Goal: Information Seeking & Learning: Learn about a topic

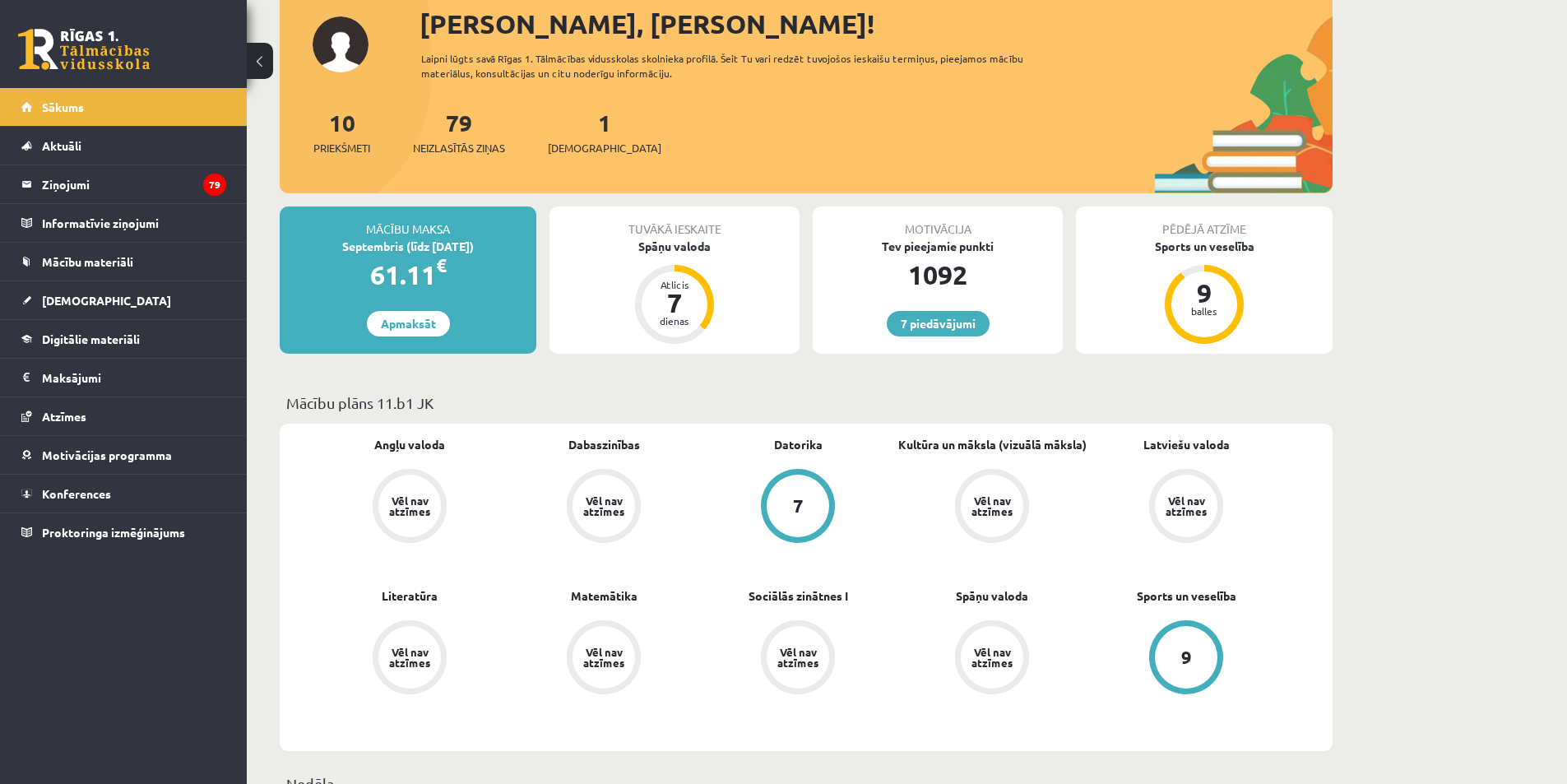
scroll to position [82, 0]
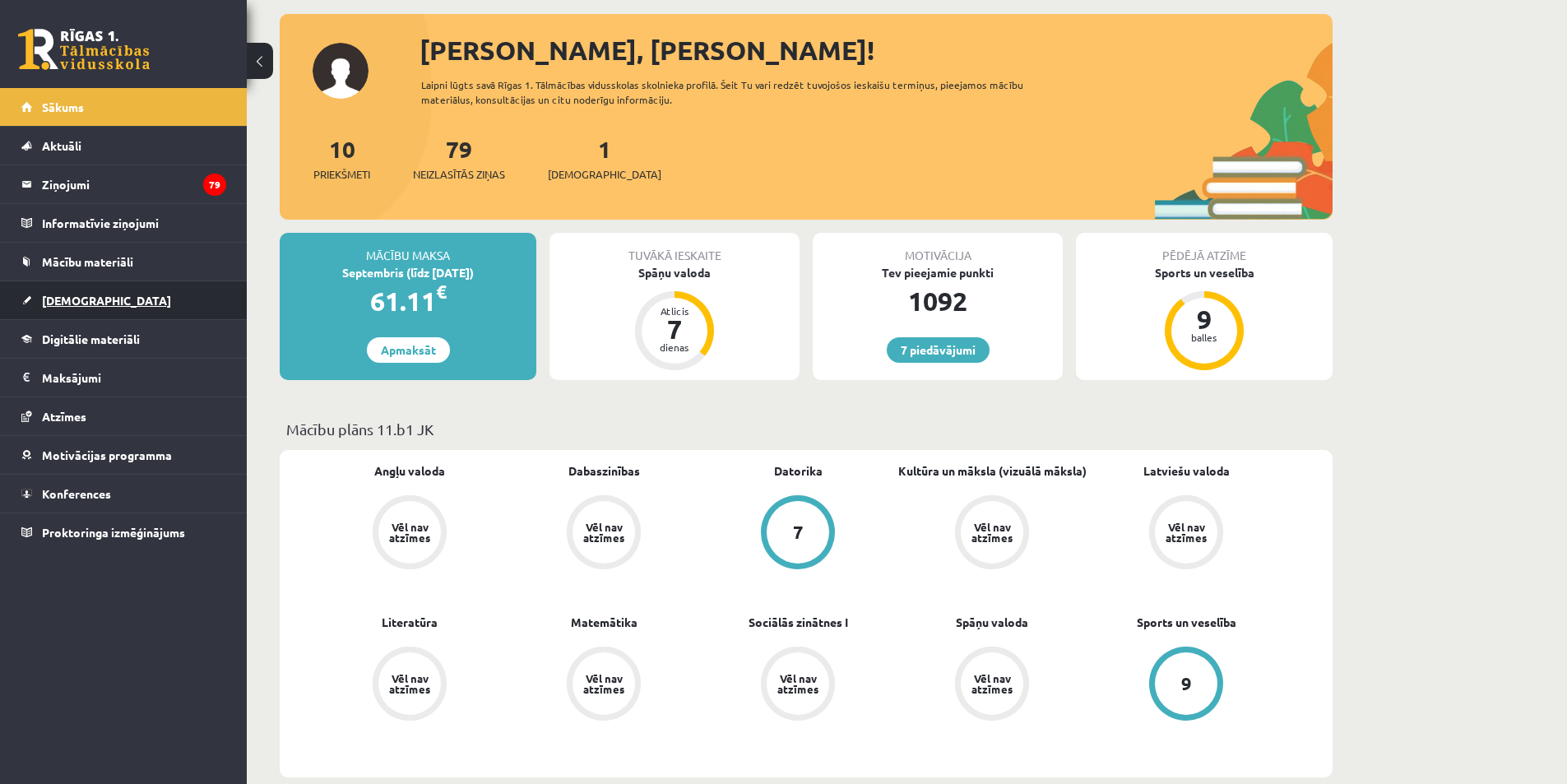
click at [77, 296] on span "[DEMOGRAPHIC_DATA]" at bounding box center [107, 300] width 129 height 15
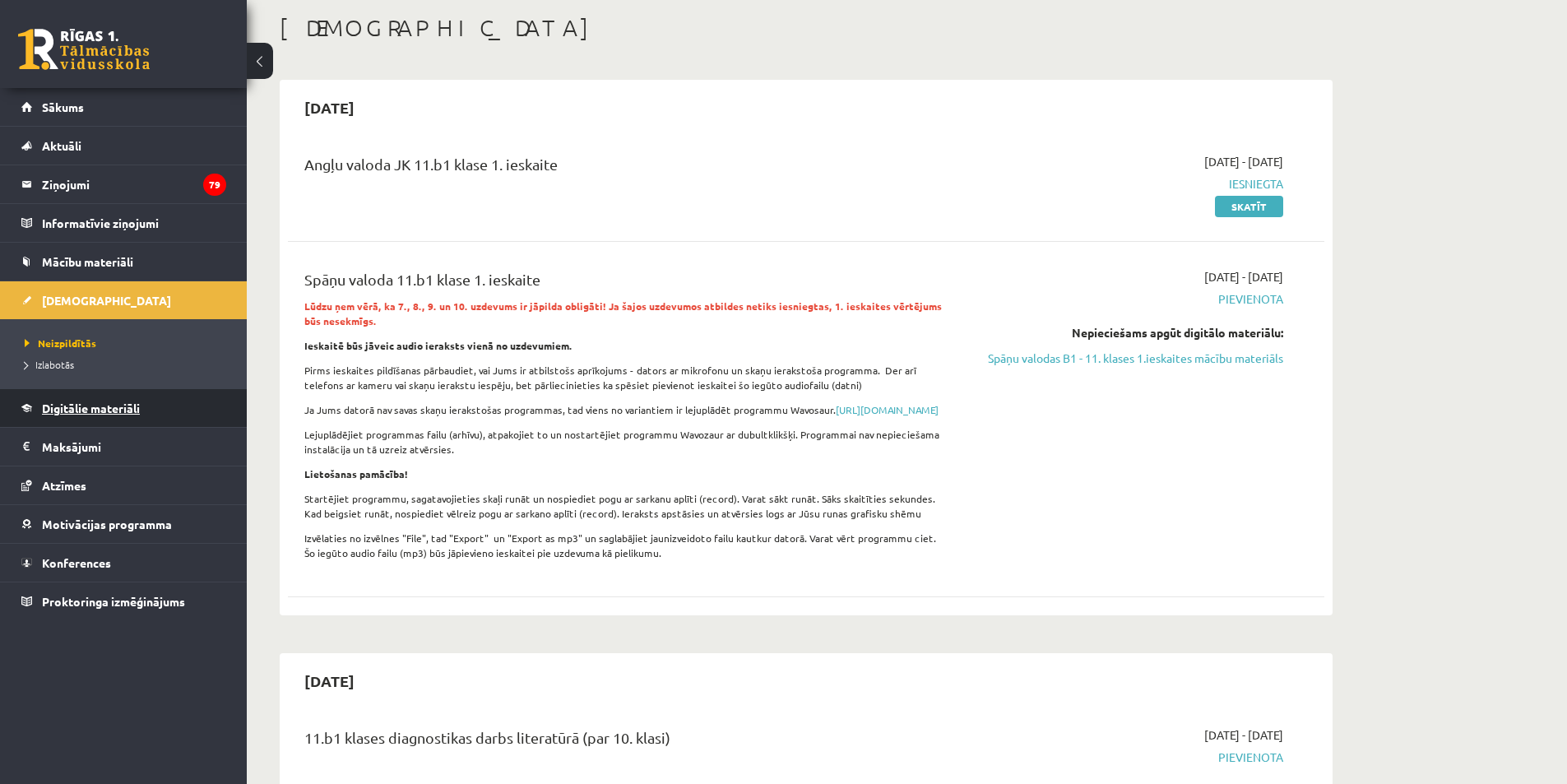
click at [132, 394] on link "Digitālie materiāli" at bounding box center [123, 407] width 205 height 38
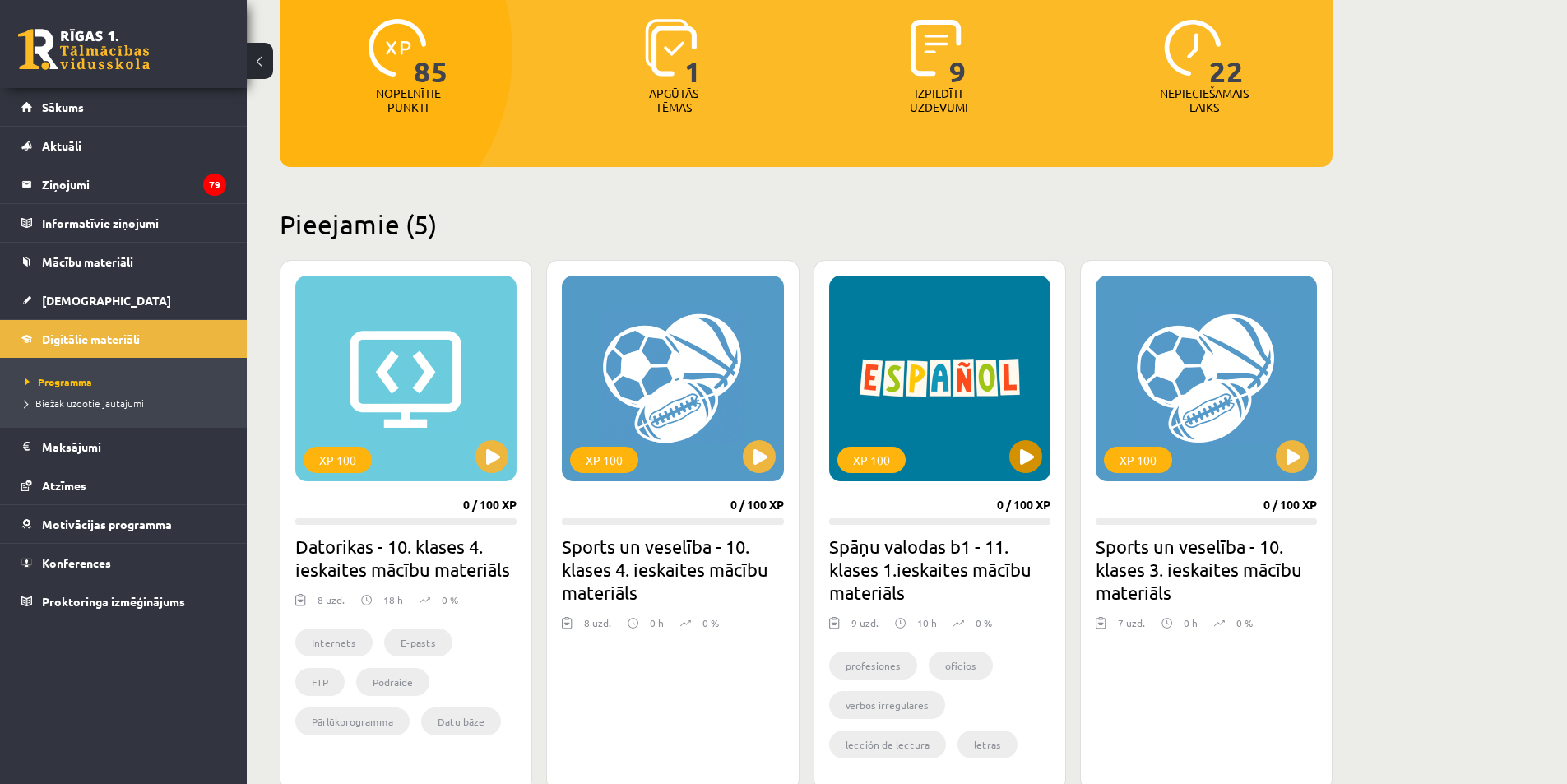
scroll to position [246, 0]
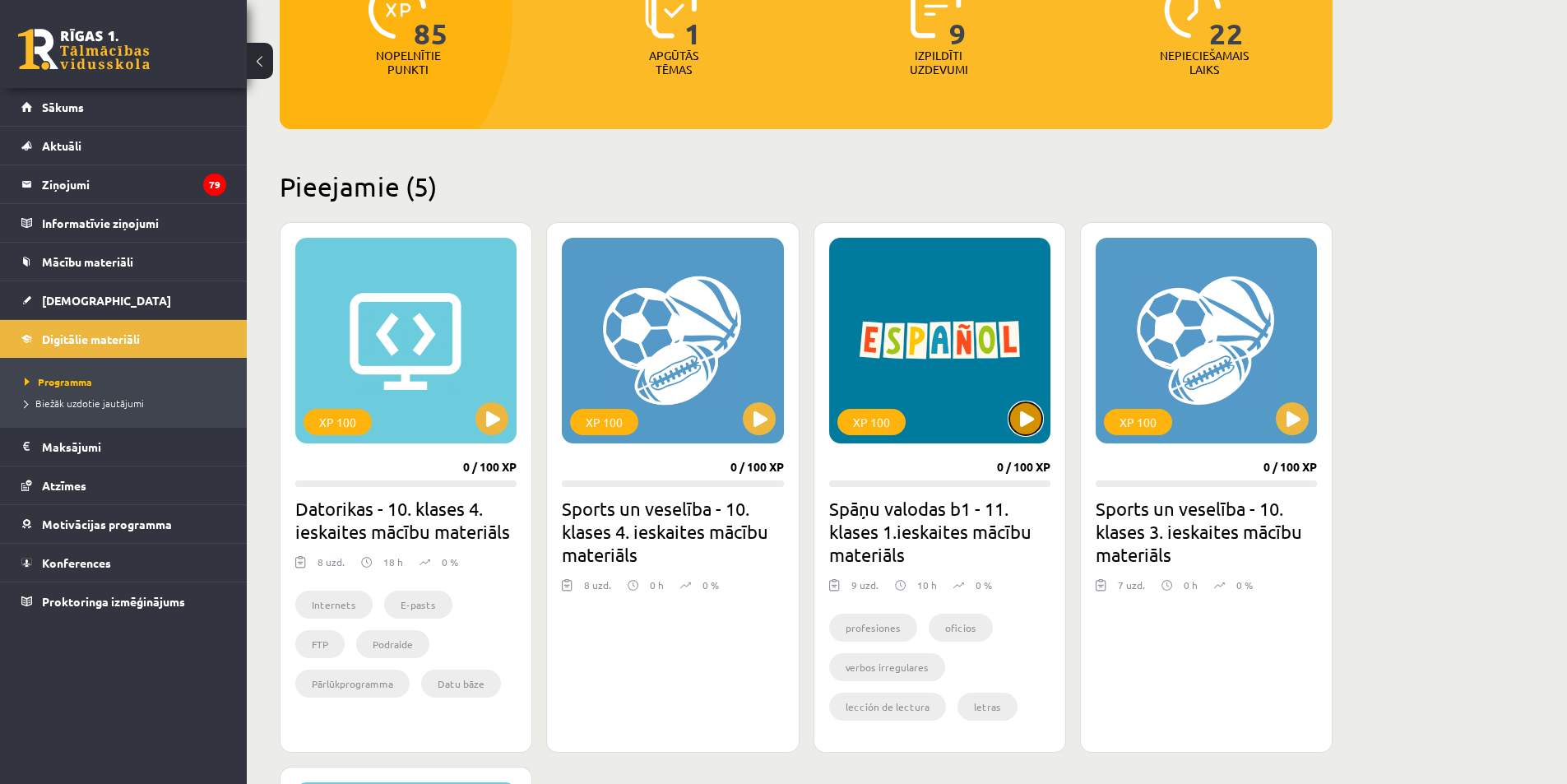
click at [1030, 420] on button at bounding box center [1026, 418] width 33 height 33
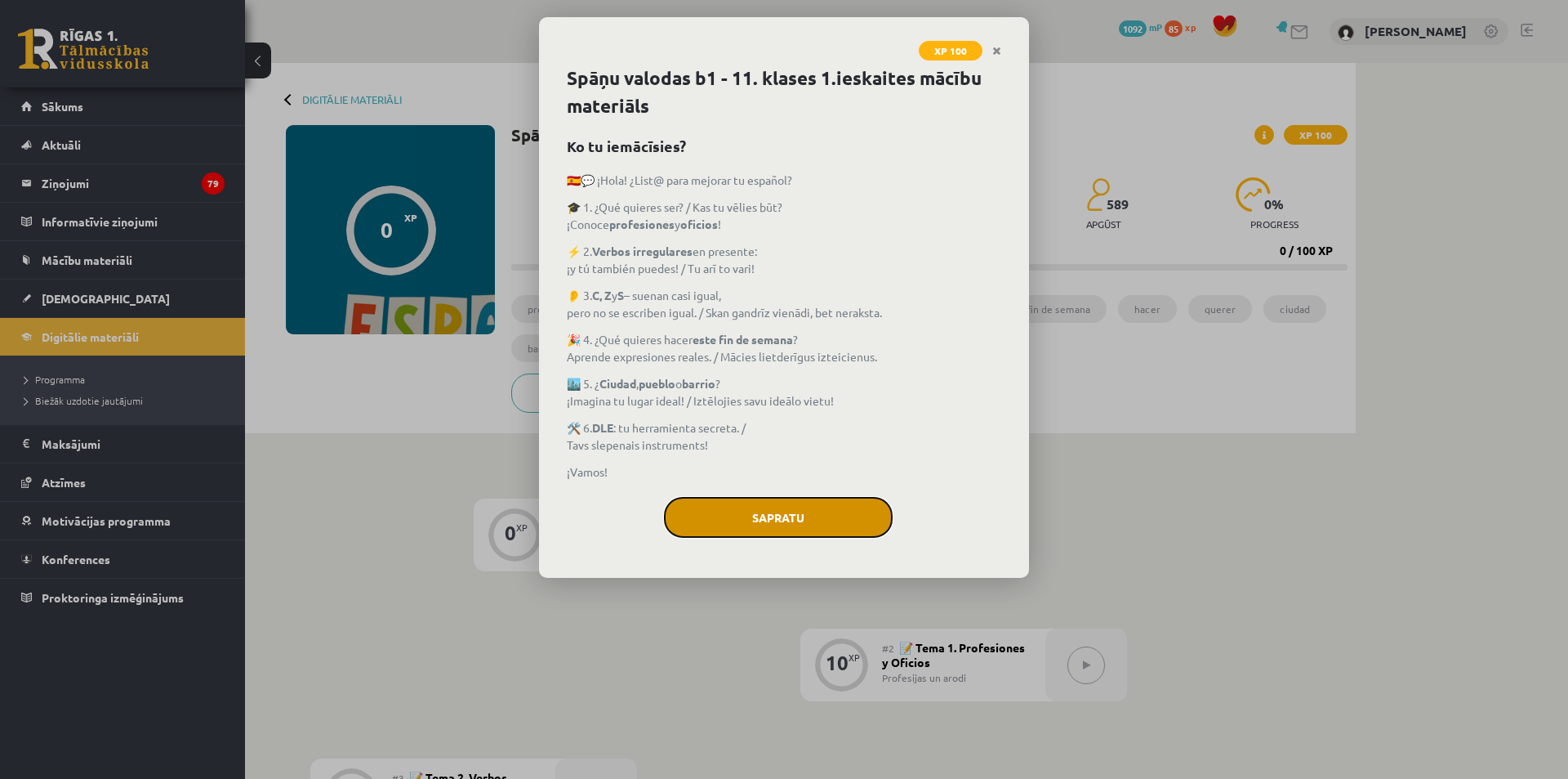
click at [841, 508] on button "Sapratu" at bounding box center [778, 517] width 228 height 41
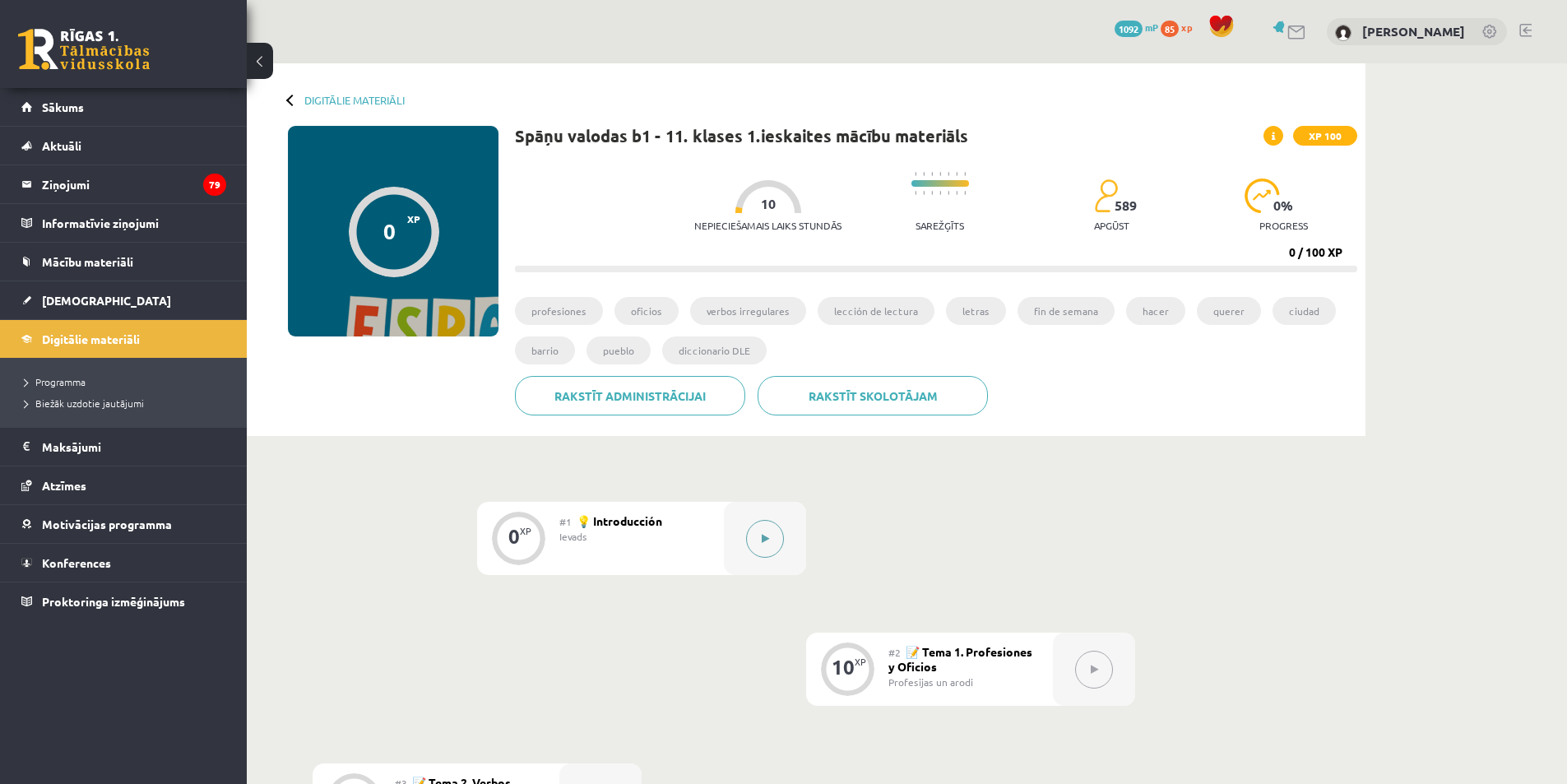
click at [753, 538] on button at bounding box center [764, 538] width 38 height 38
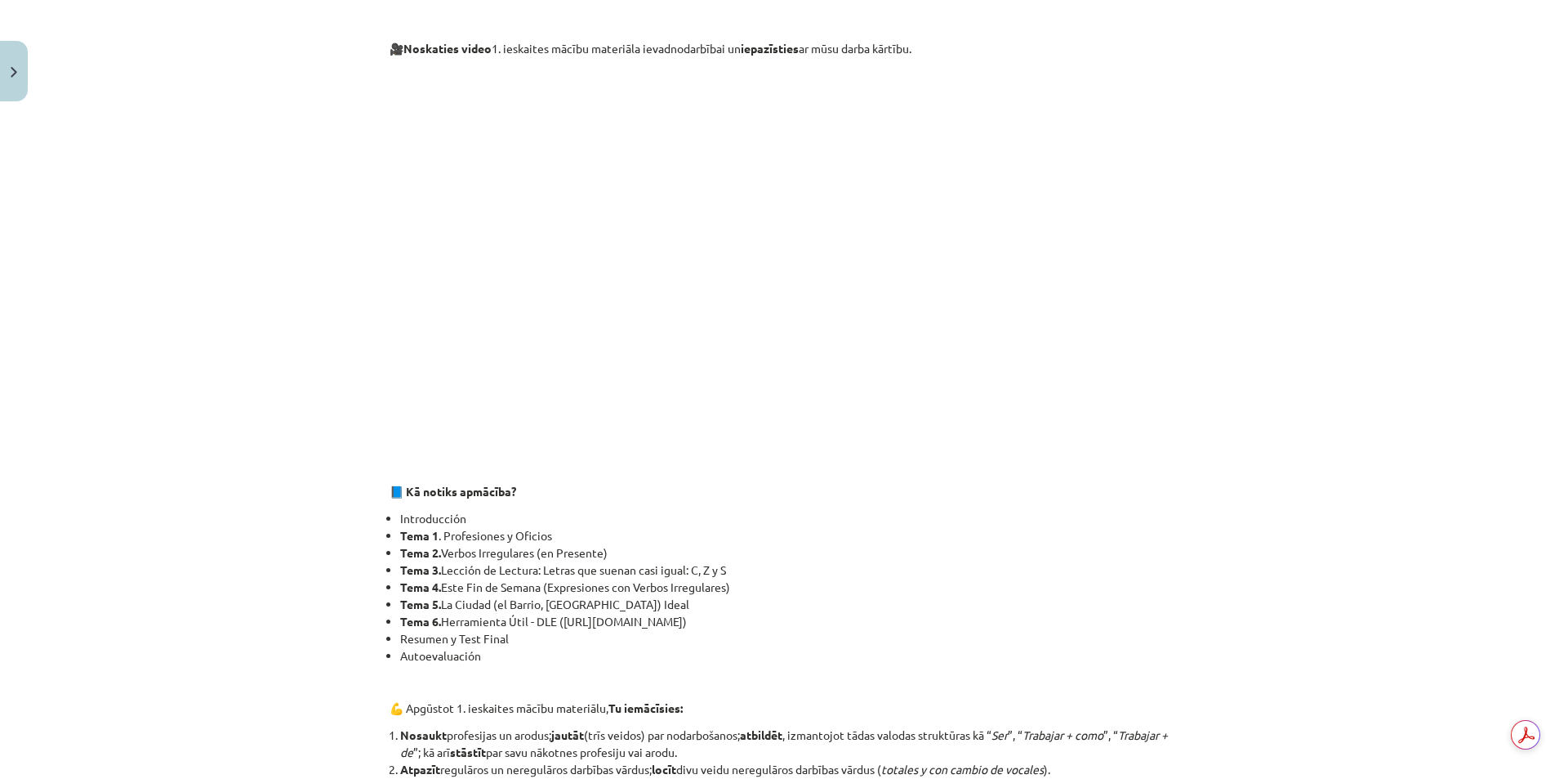
scroll to position [238, 0]
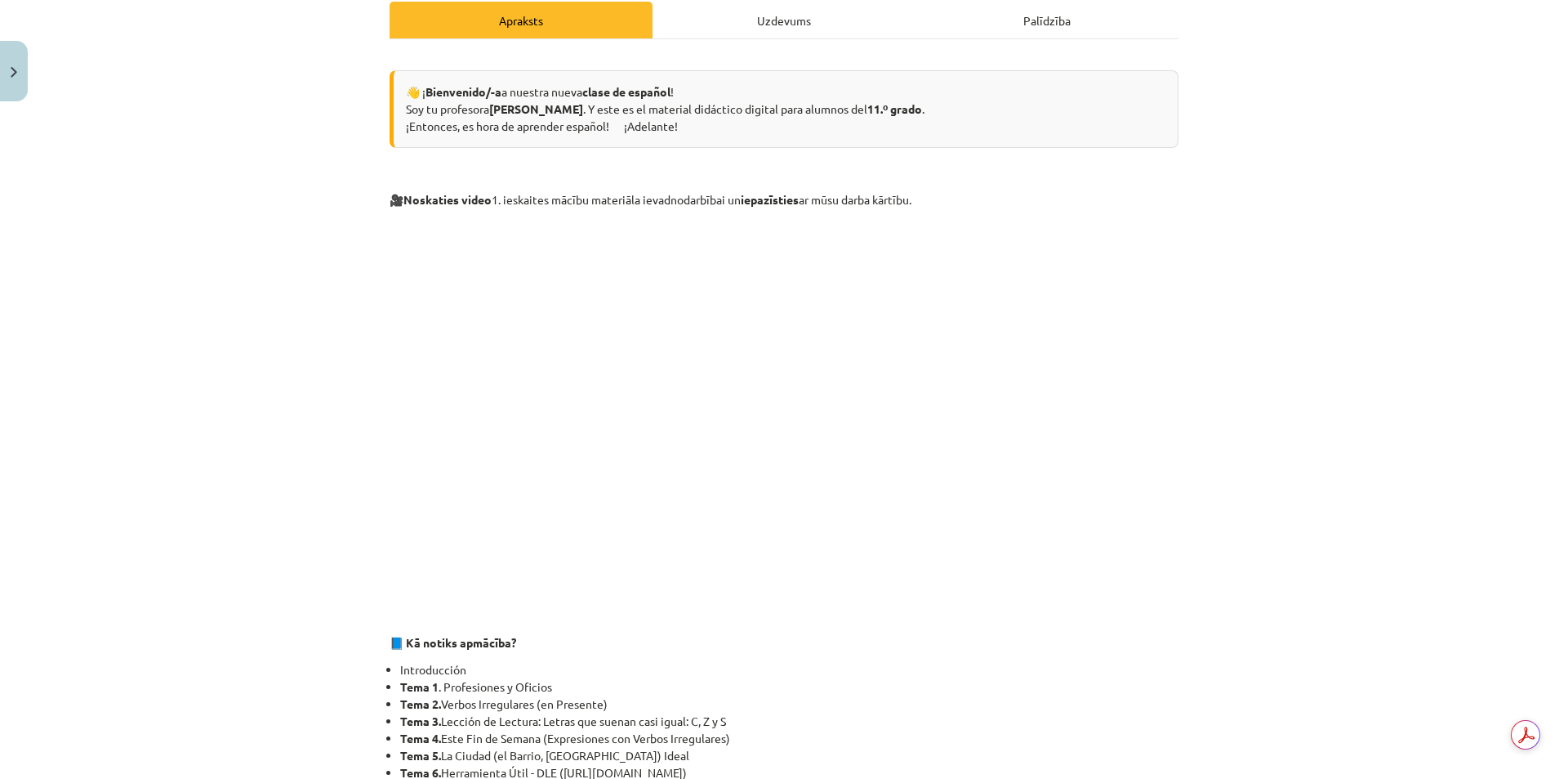
click at [768, 18] on div "Uzdevums" at bounding box center [784, 20] width 263 height 37
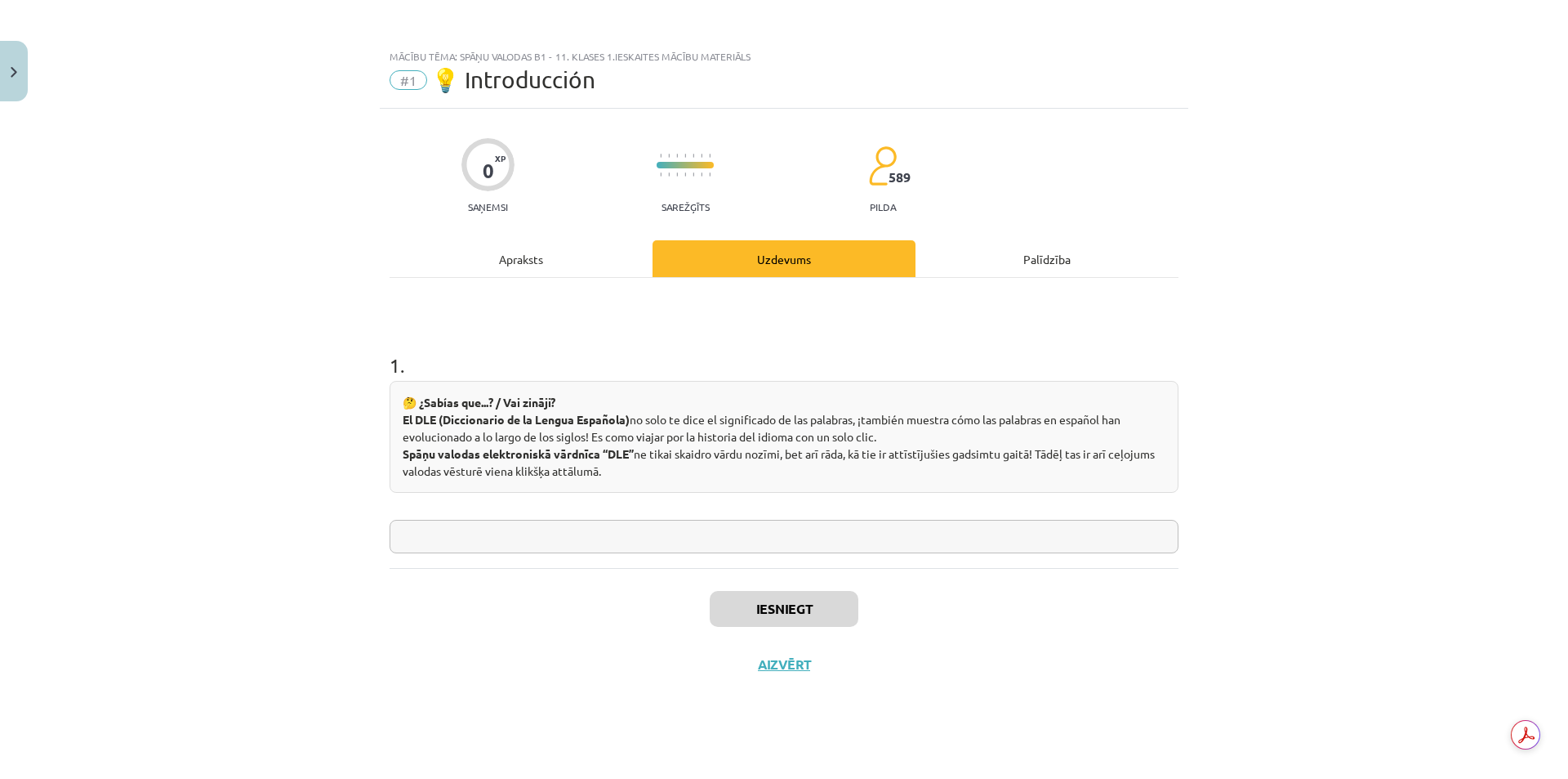
scroll to position [0, 0]
click at [517, 247] on div "Apraksts" at bounding box center [521, 258] width 263 height 37
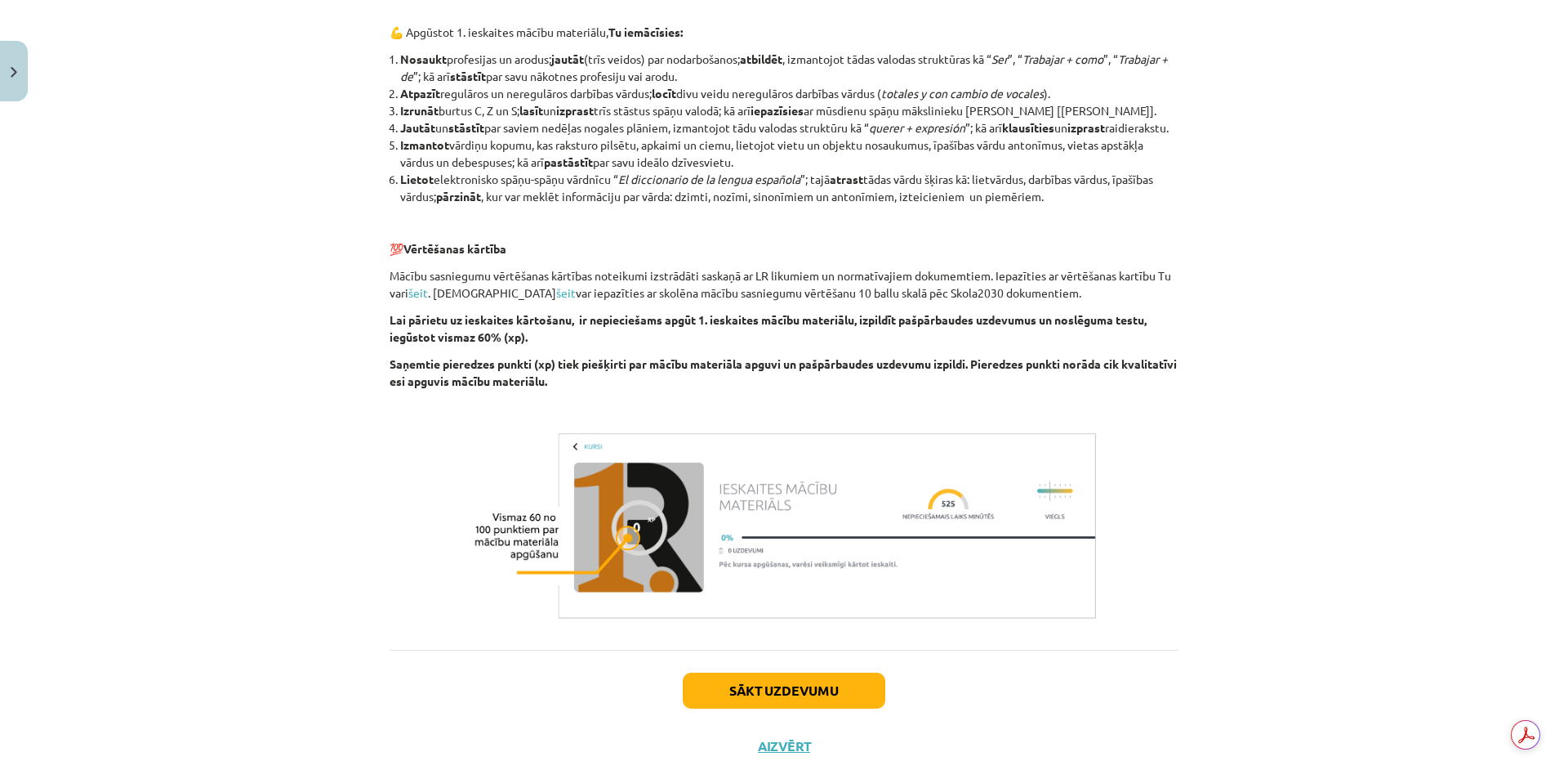
scroll to position [2033, 0]
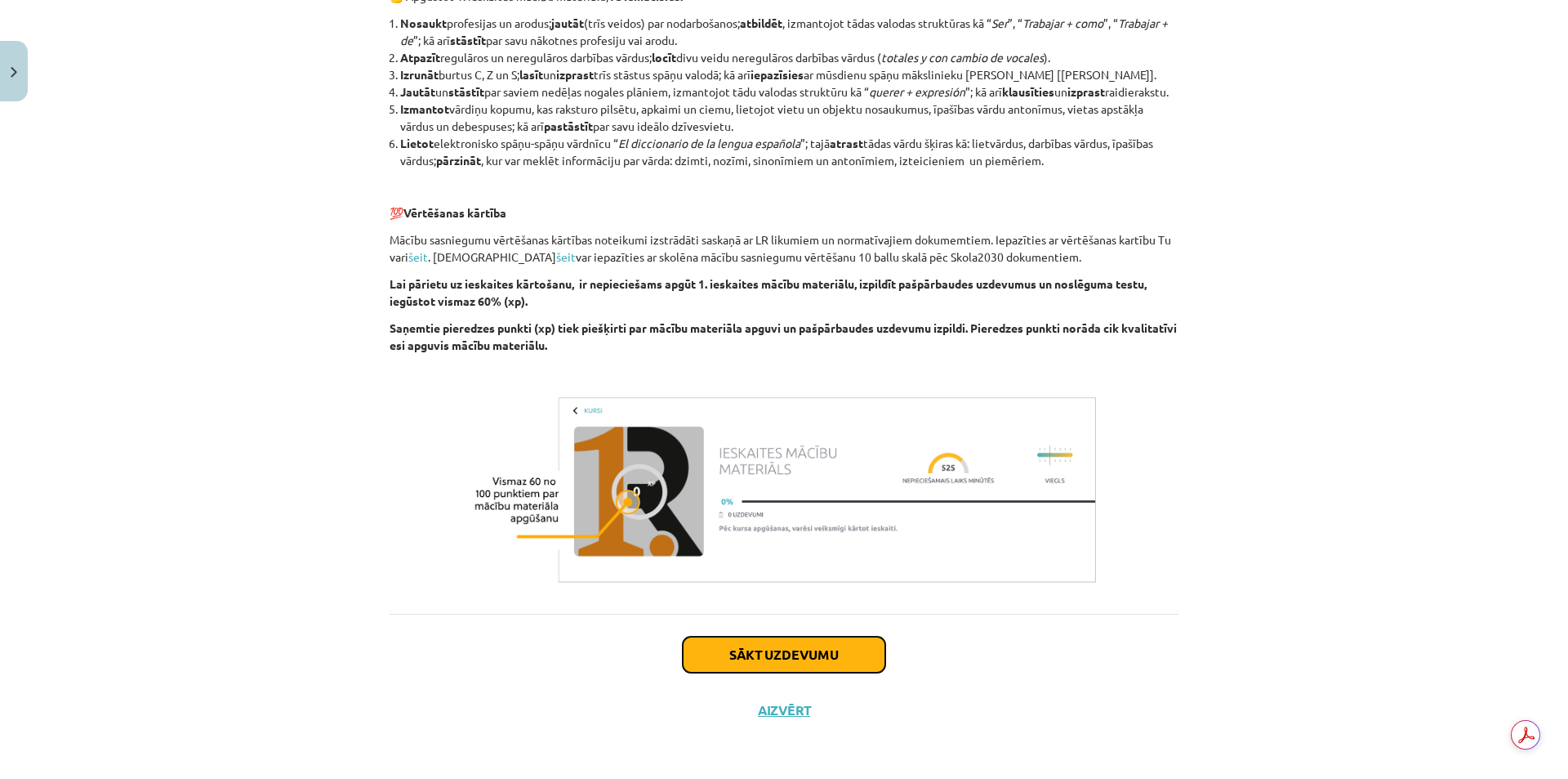
click at [763, 651] on button "Sākt uzdevumu" at bounding box center [784, 654] width 203 height 36
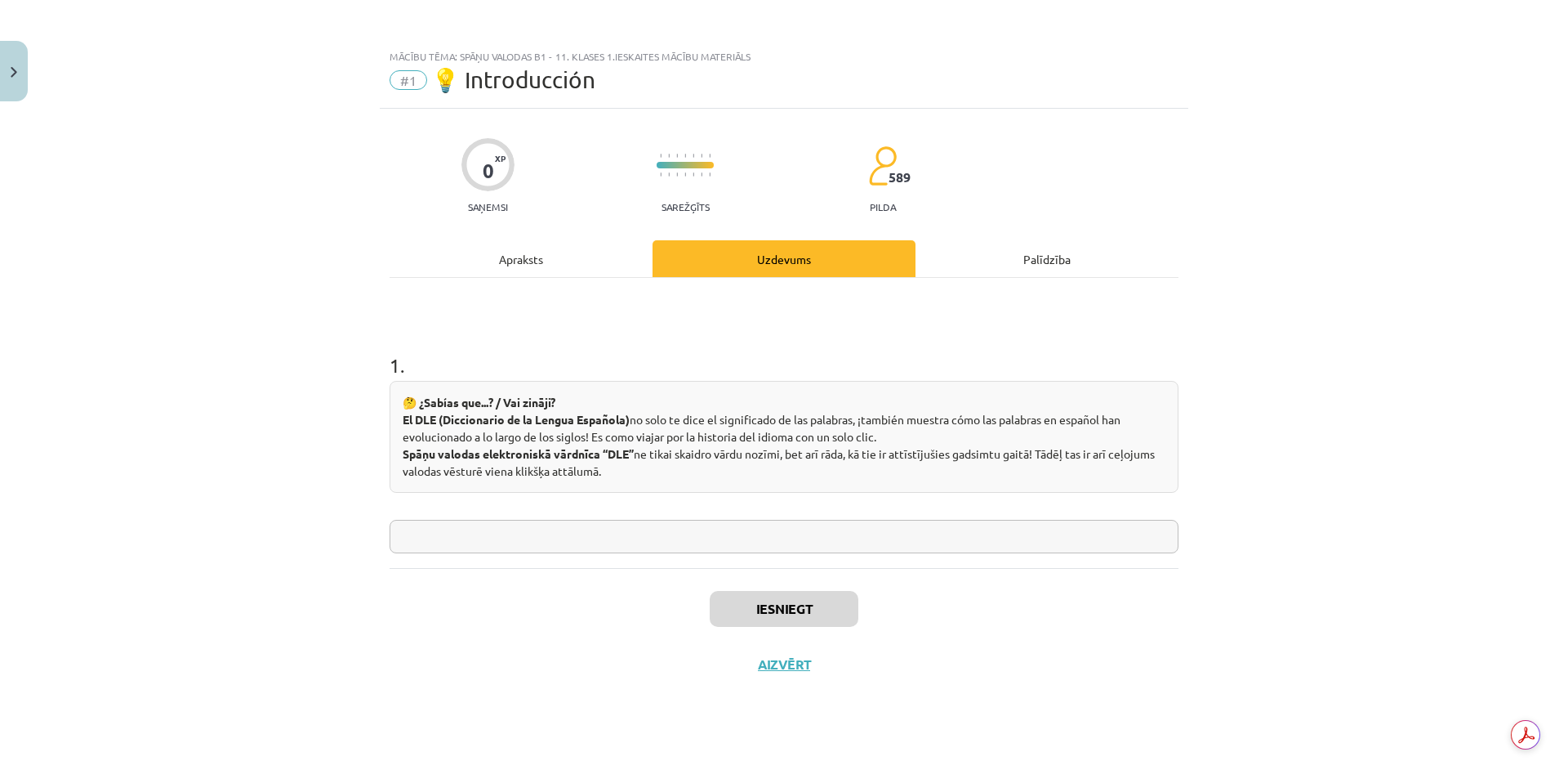
click at [848, 528] on input "text" at bounding box center [784, 536] width 789 height 34
type input "**********"
click at [816, 593] on button "Iesniegt" at bounding box center [783, 608] width 149 height 36
click at [825, 681] on button "Nākamā nodarbība" at bounding box center [783, 674] width 160 height 37
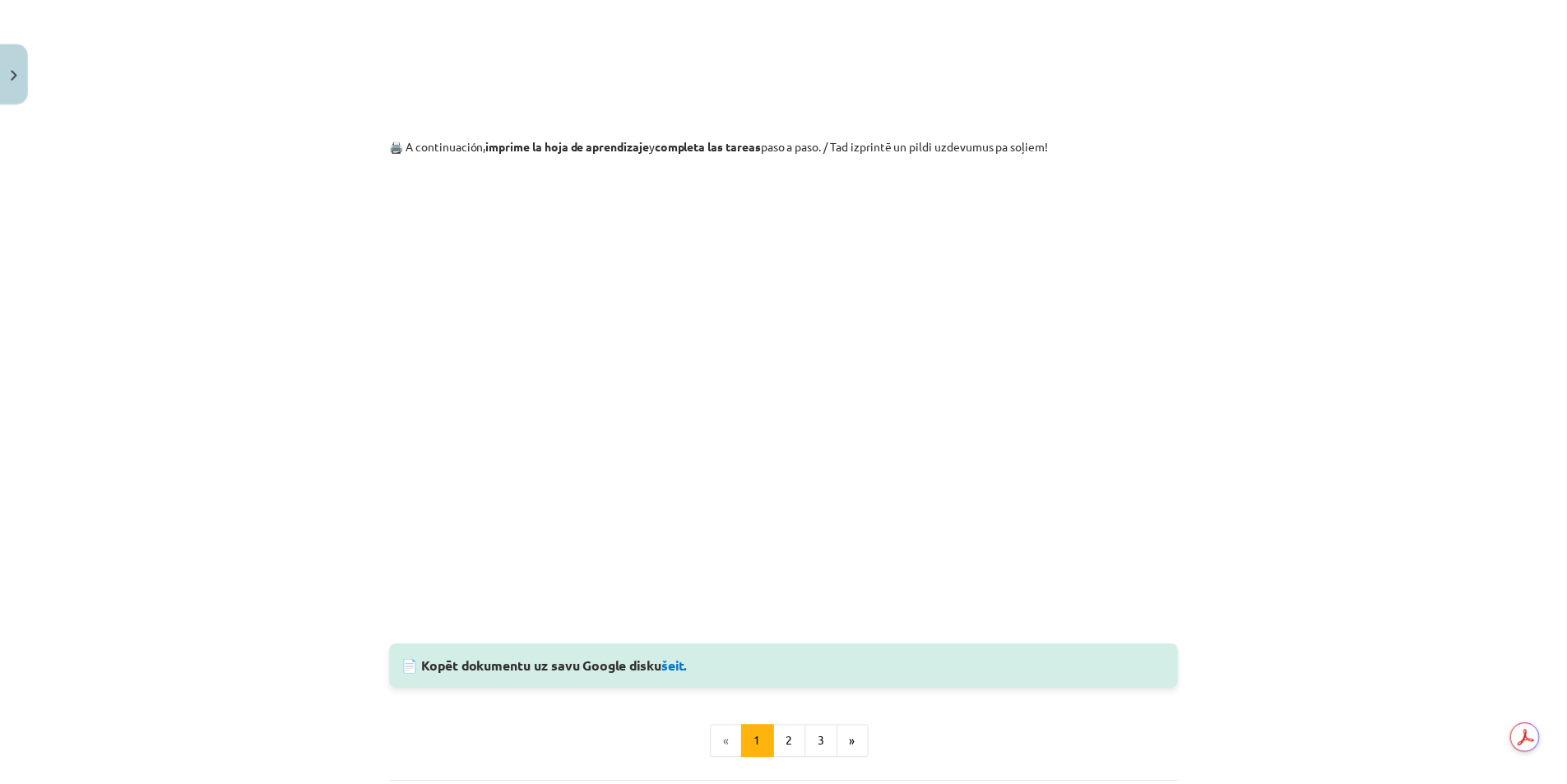
scroll to position [1602, 0]
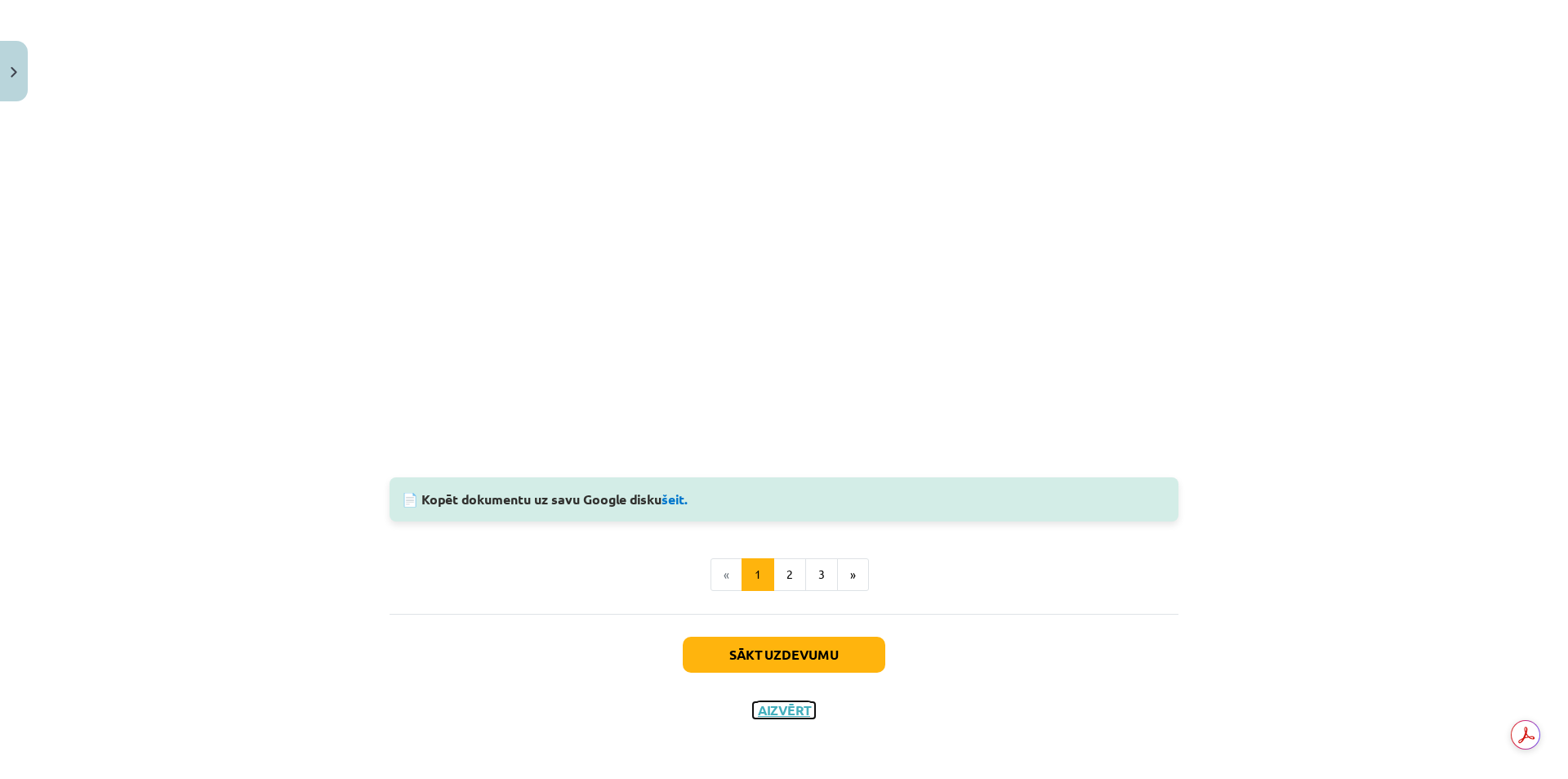
click at [782, 713] on button "Aizvērt" at bounding box center [784, 710] width 62 height 16
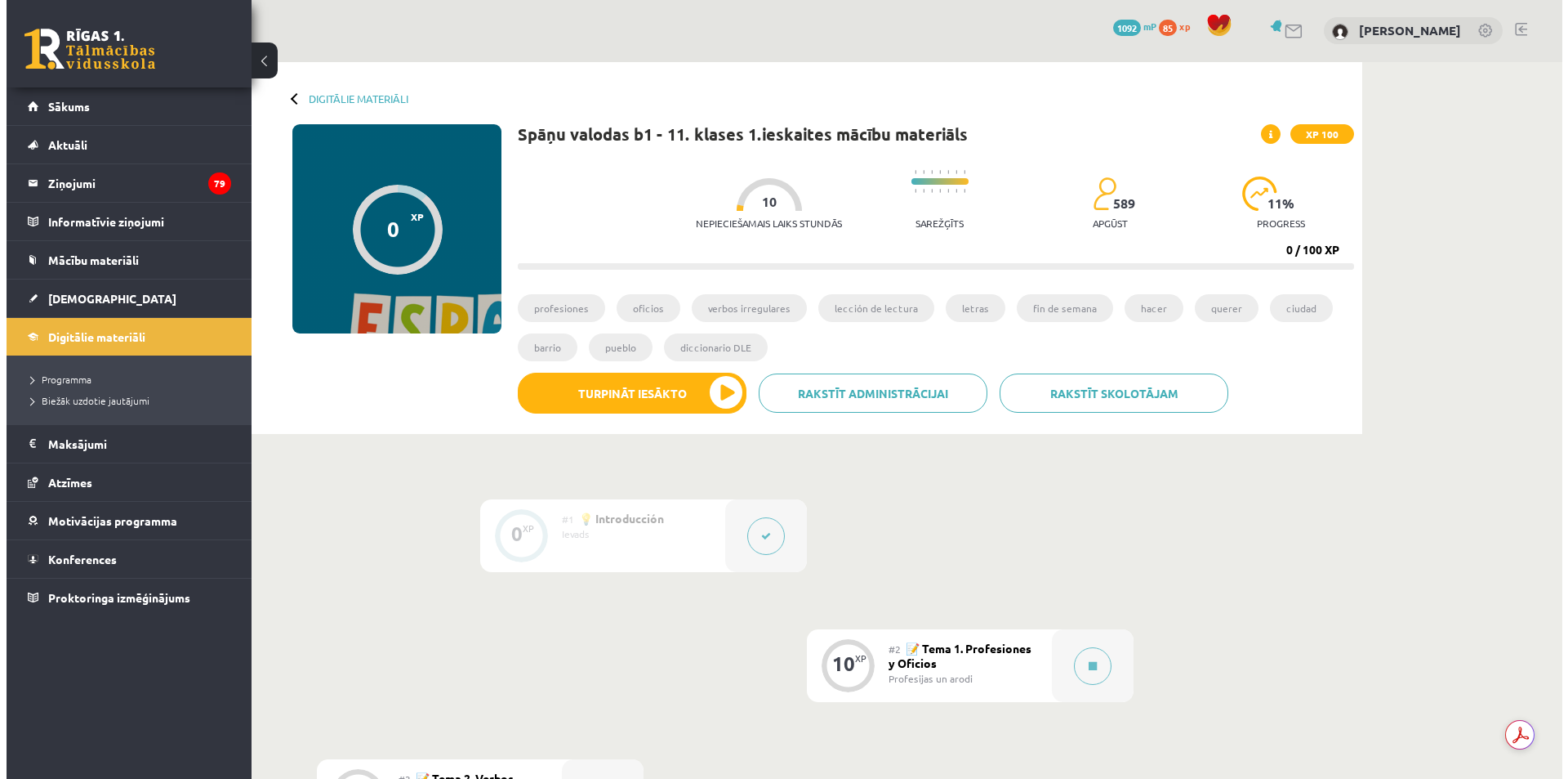
scroll to position [0, 0]
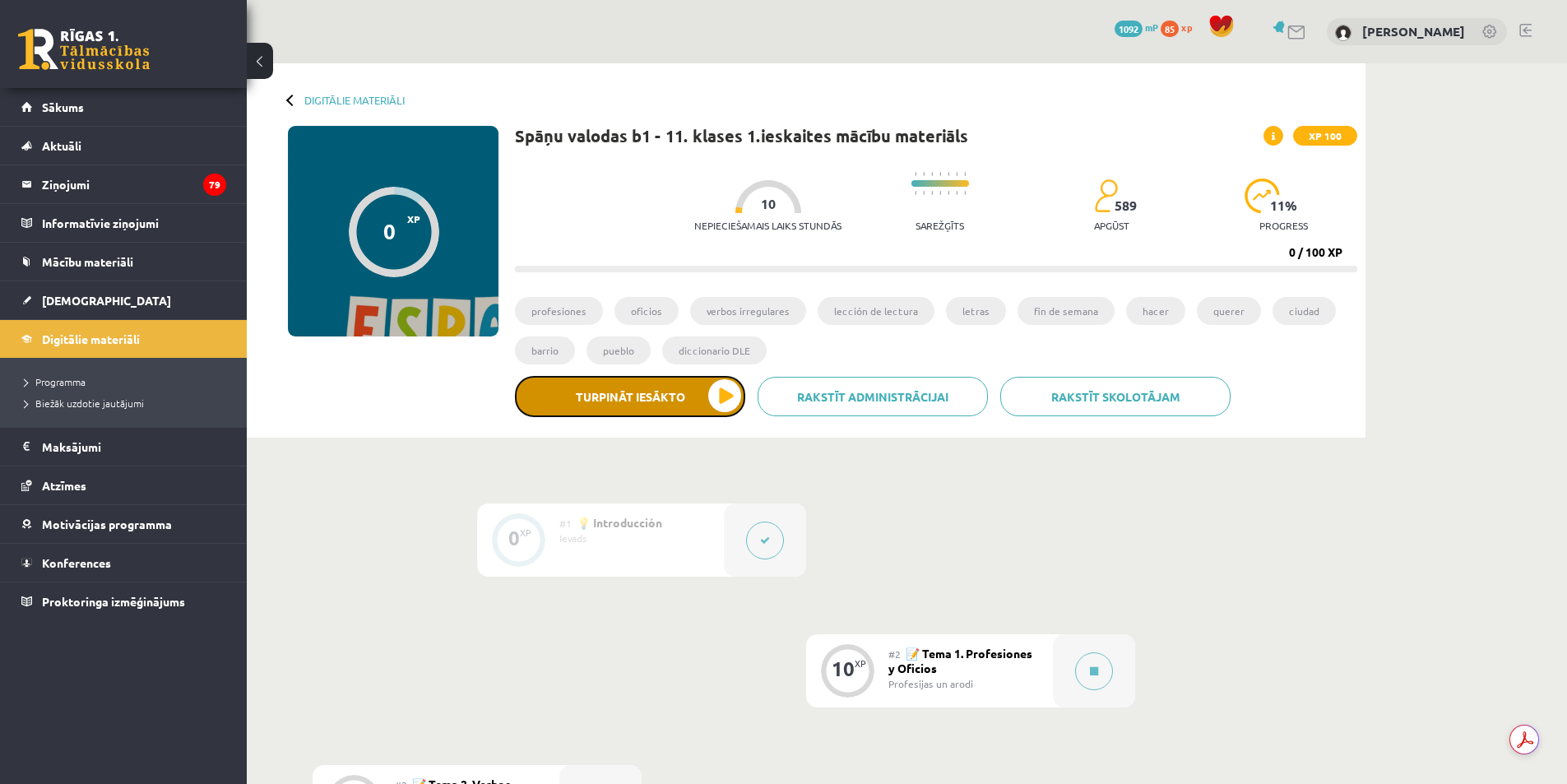
click at [714, 394] on button "Turpināt iesākto" at bounding box center [630, 396] width 230 height 41
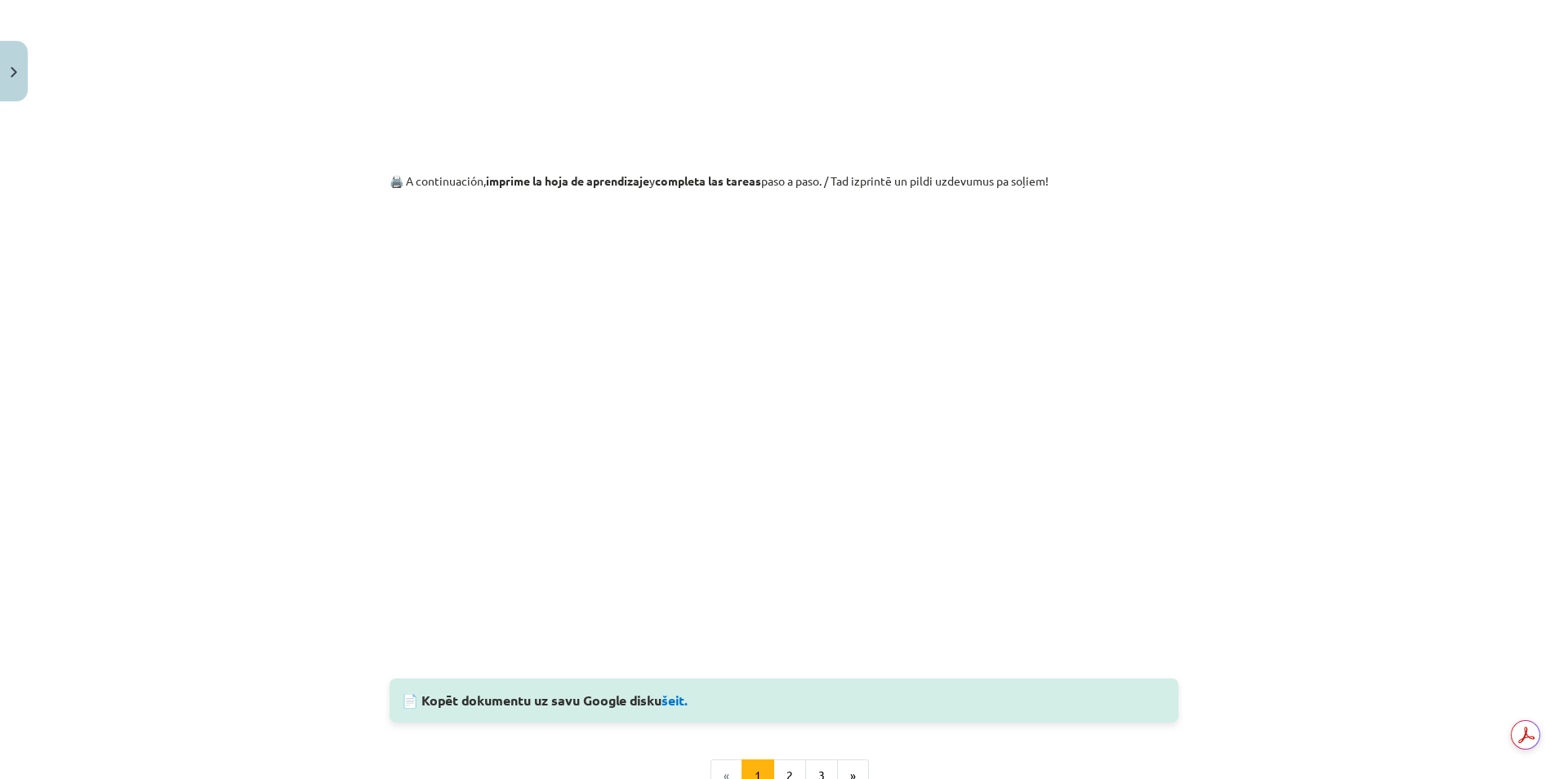
scroll to position [1470, 0]
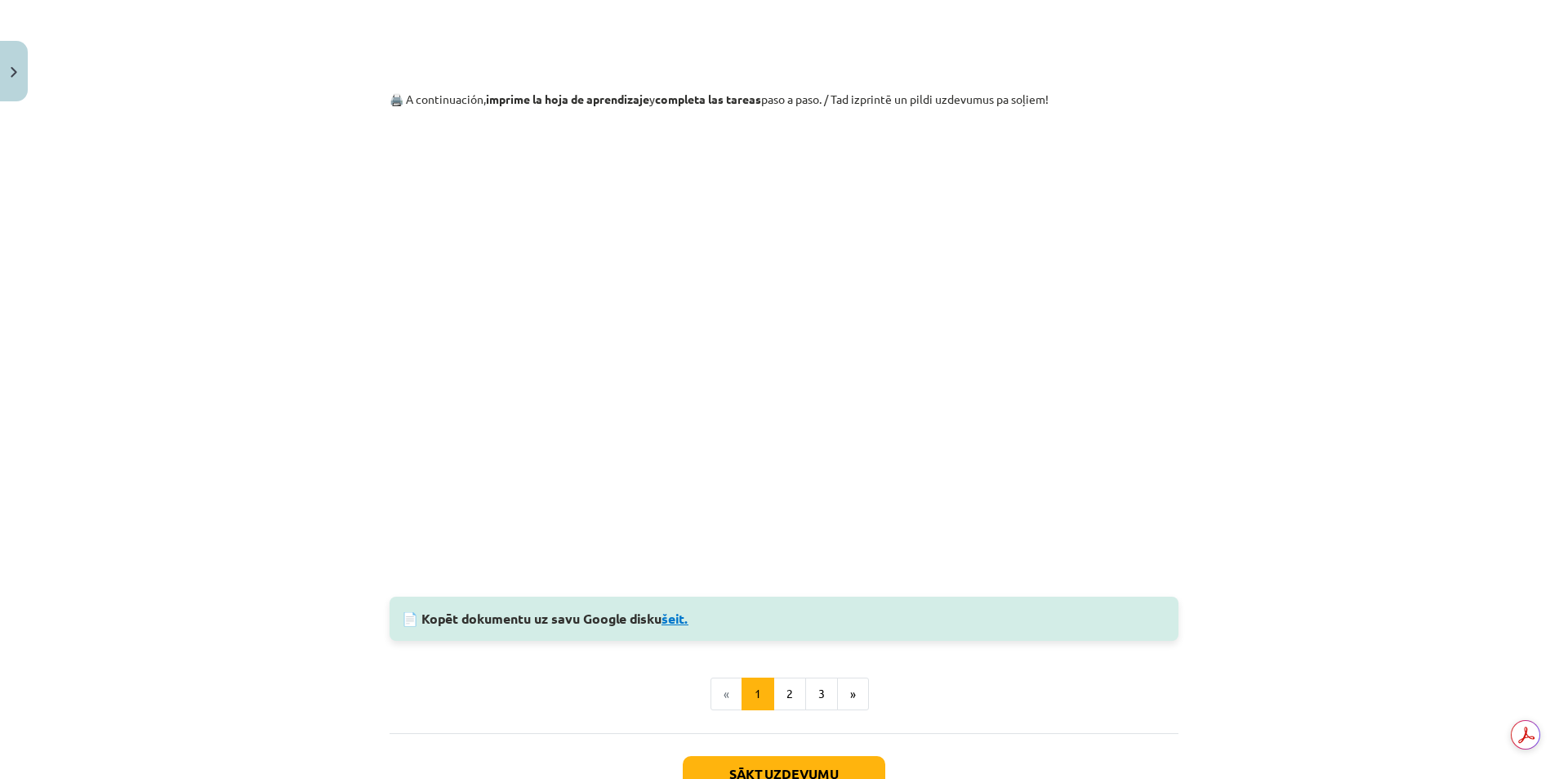
click at [676, 615] on link "šeit." at bounding box center [675, 617] width 27 height 17
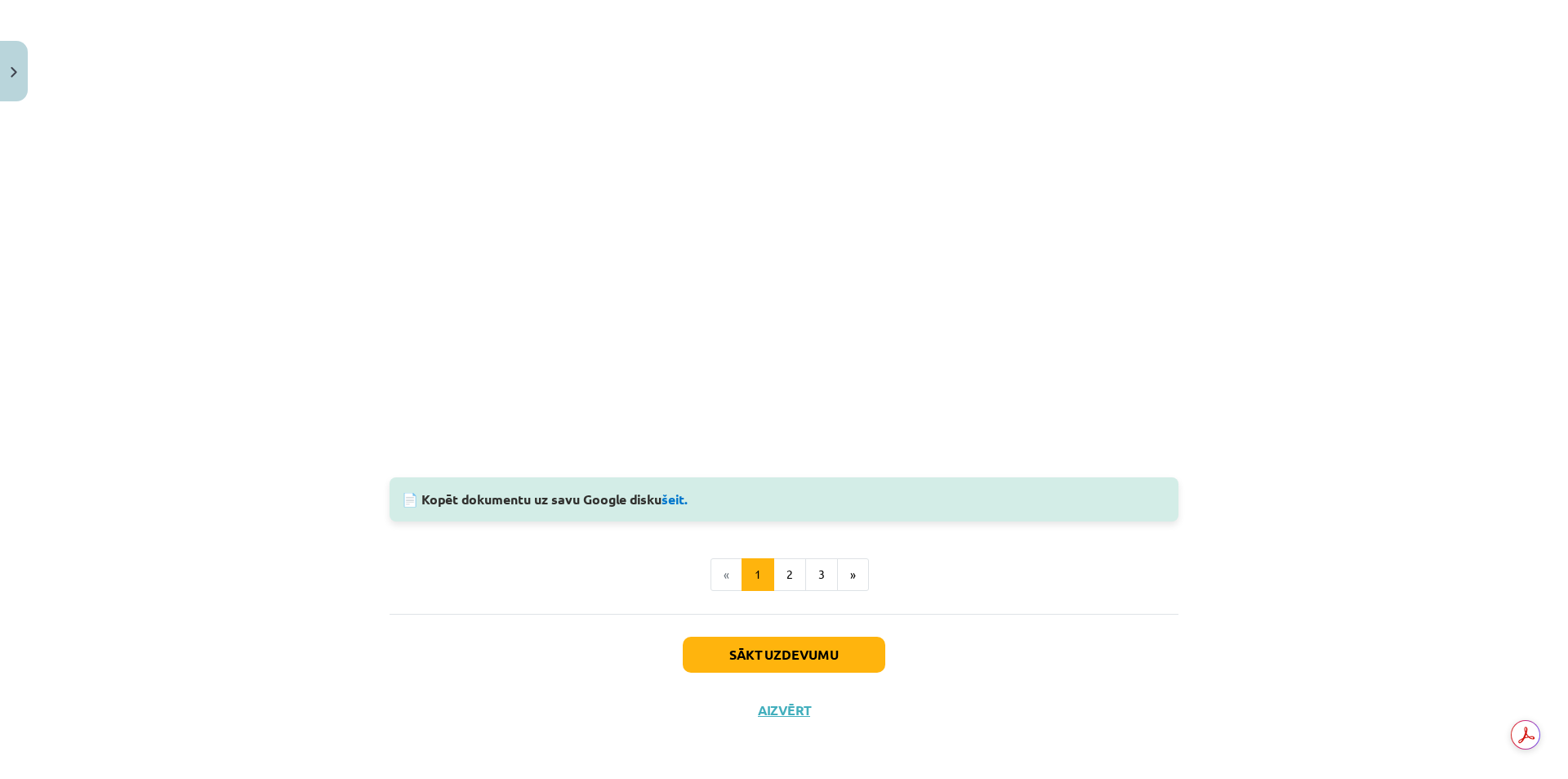
scroll to position [1592, 0]
click at [775, 580] on button "2" at bounding box center [789, 574] width 33 height 33
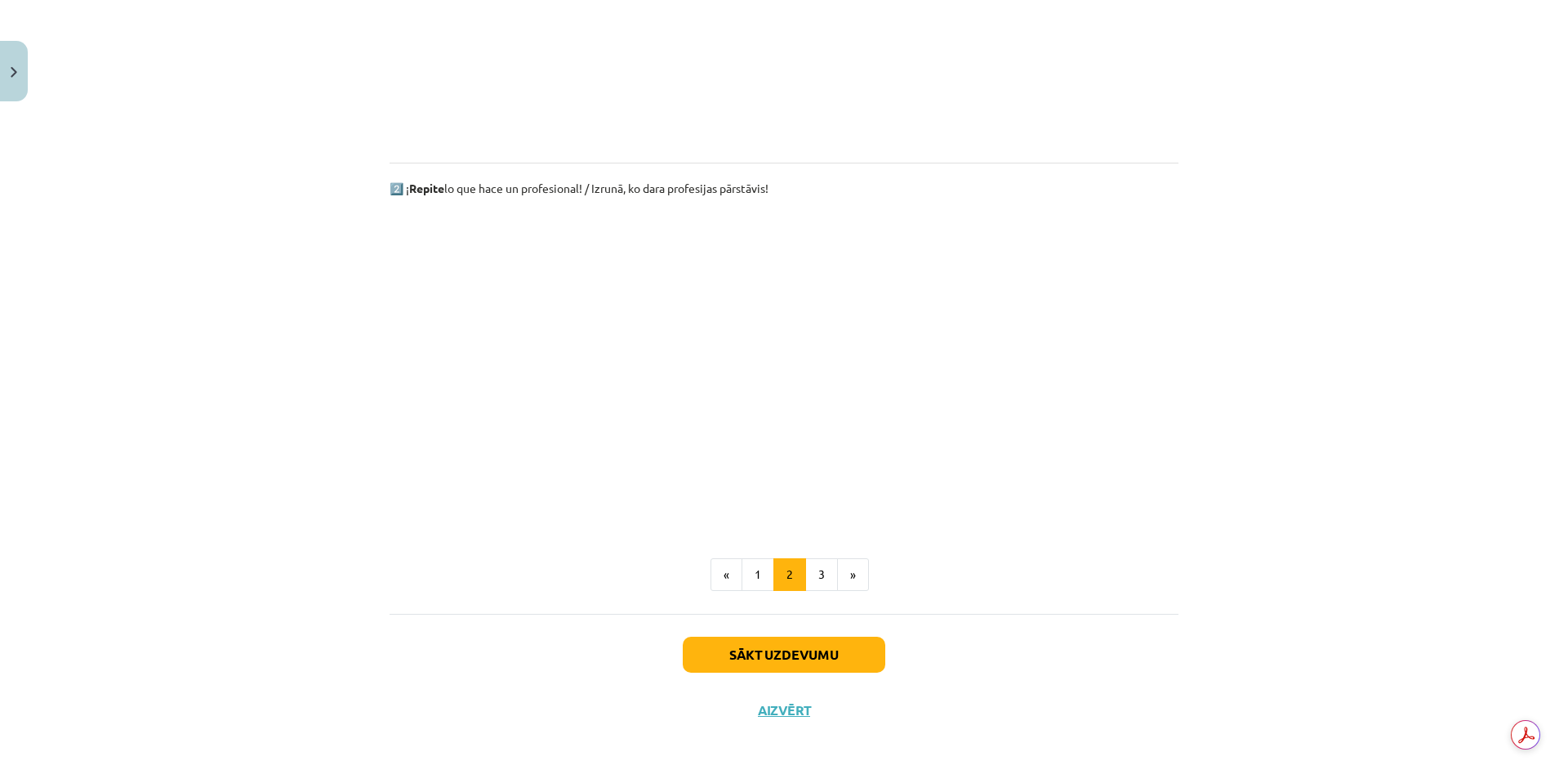
scroll to position [910, 0]
click at [817, 577] on button "3" at bounding box center [821, 574] width 33 height 33
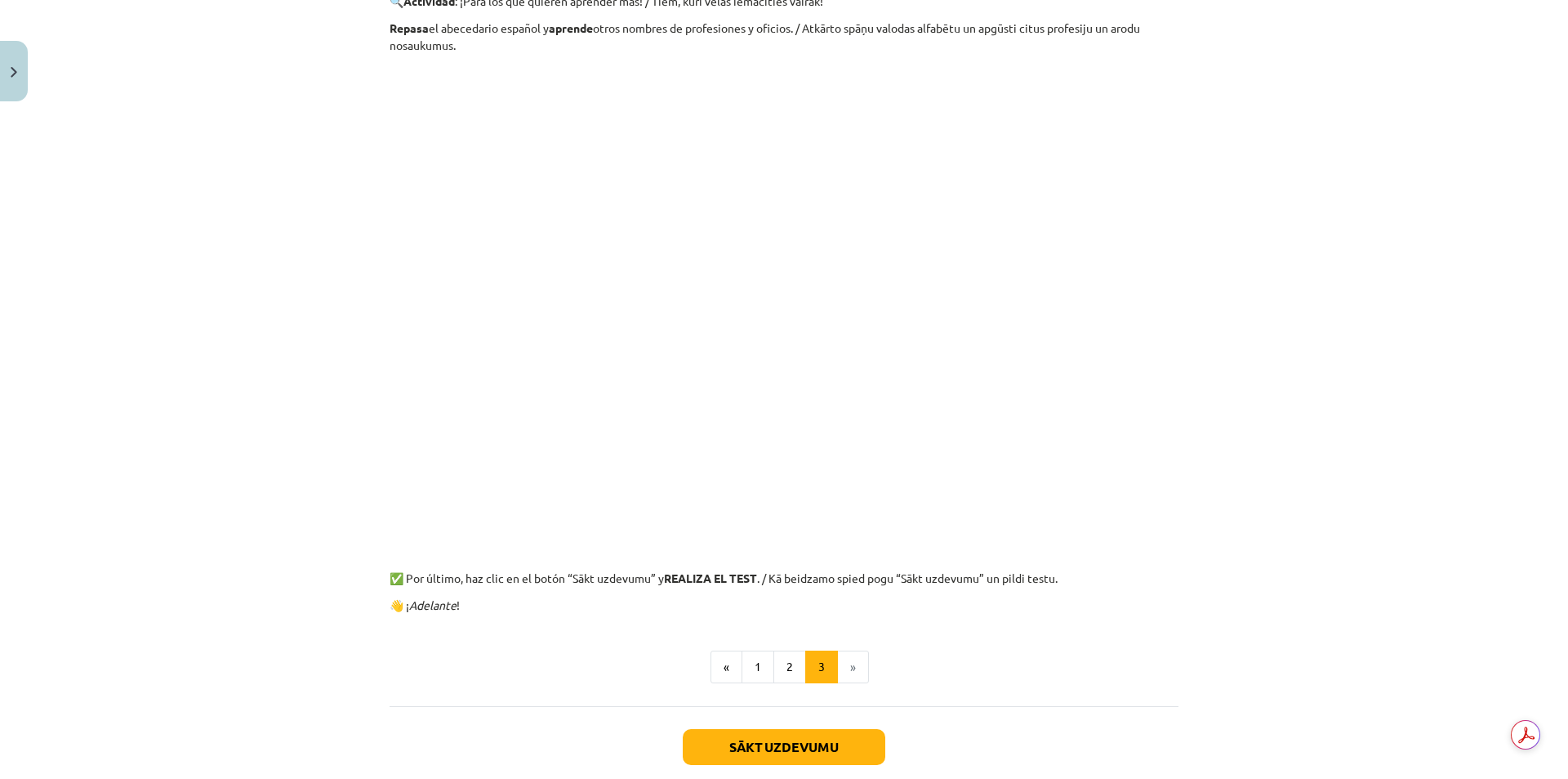
scroll to position [408, 0]
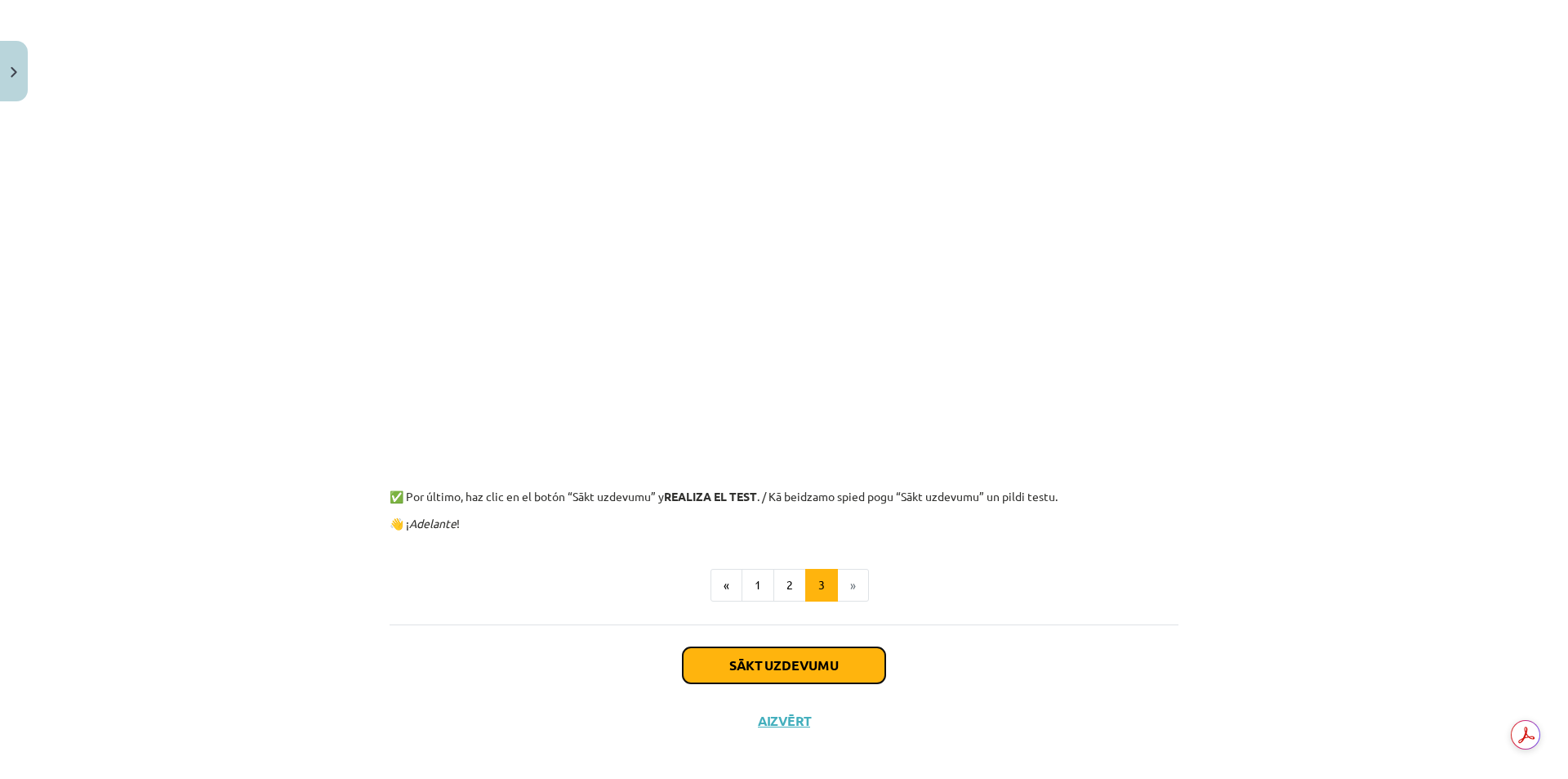
click at [818, 671] on button "Sākt uzdevumu" at bounding box center [784, 665] width 203 height 36
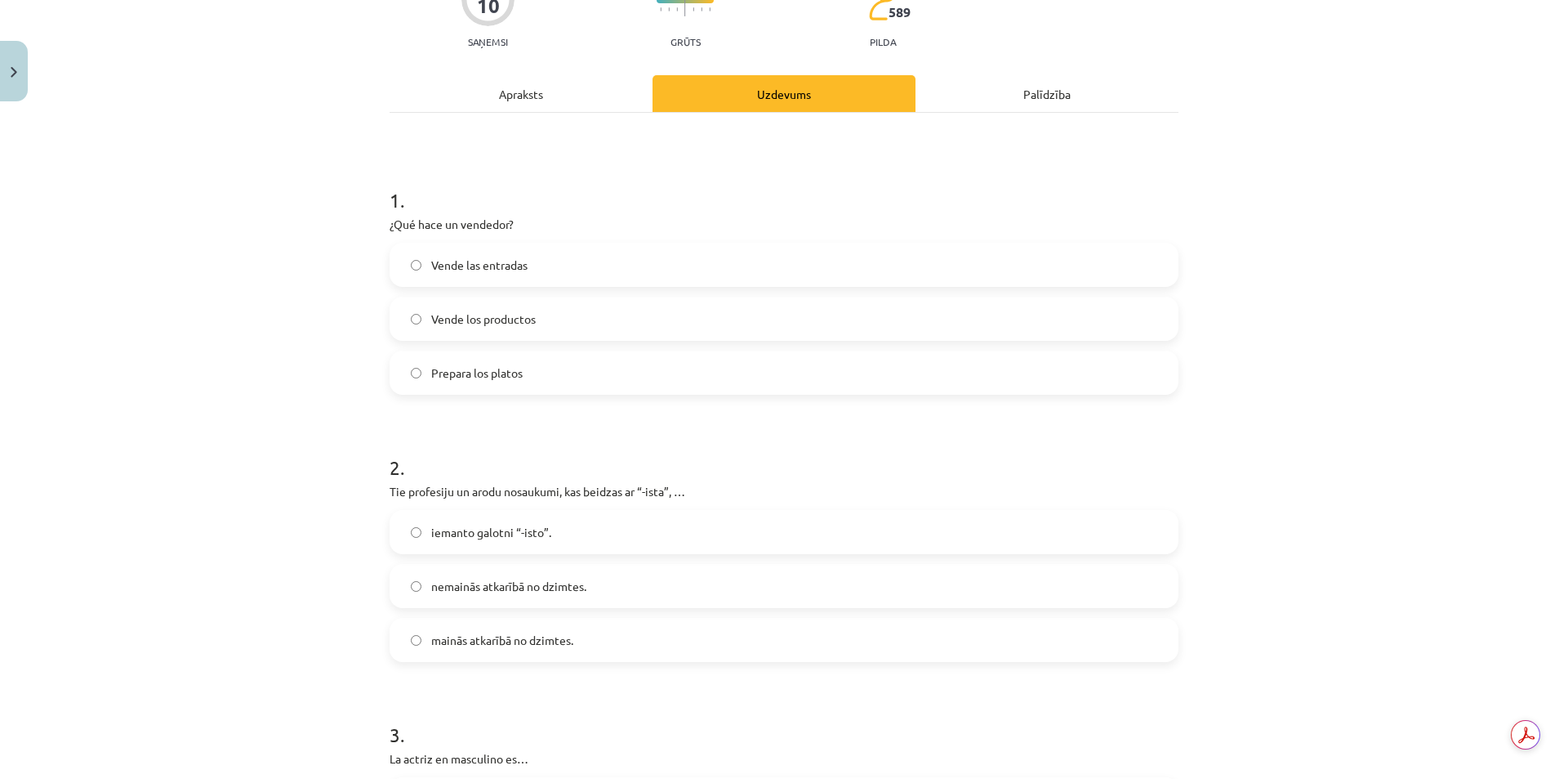
scroll to position [205, 0]
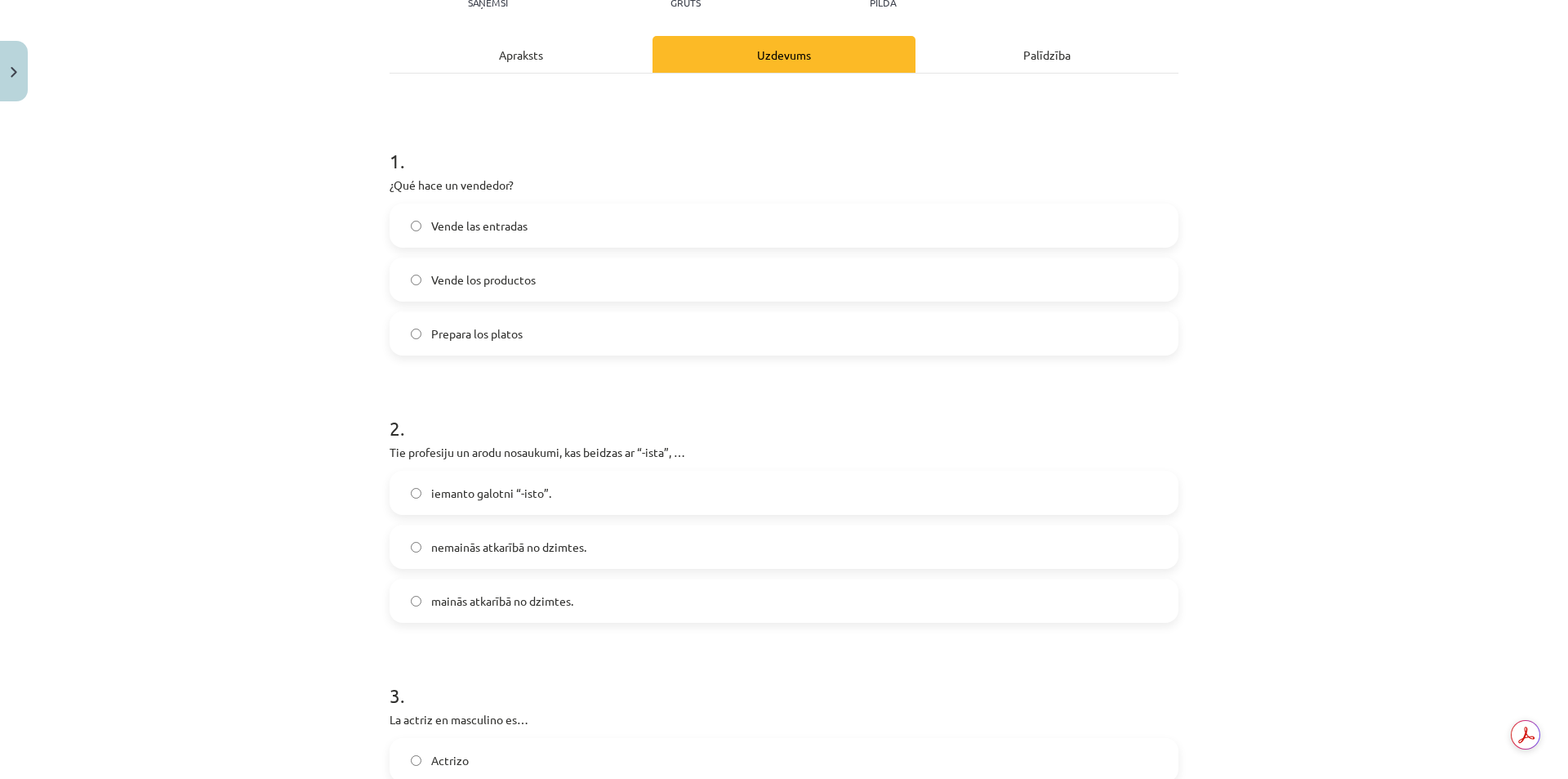
click at [1089, 286] on label "Vende los productos" at bounding box center [784, 279] width 786 height 41
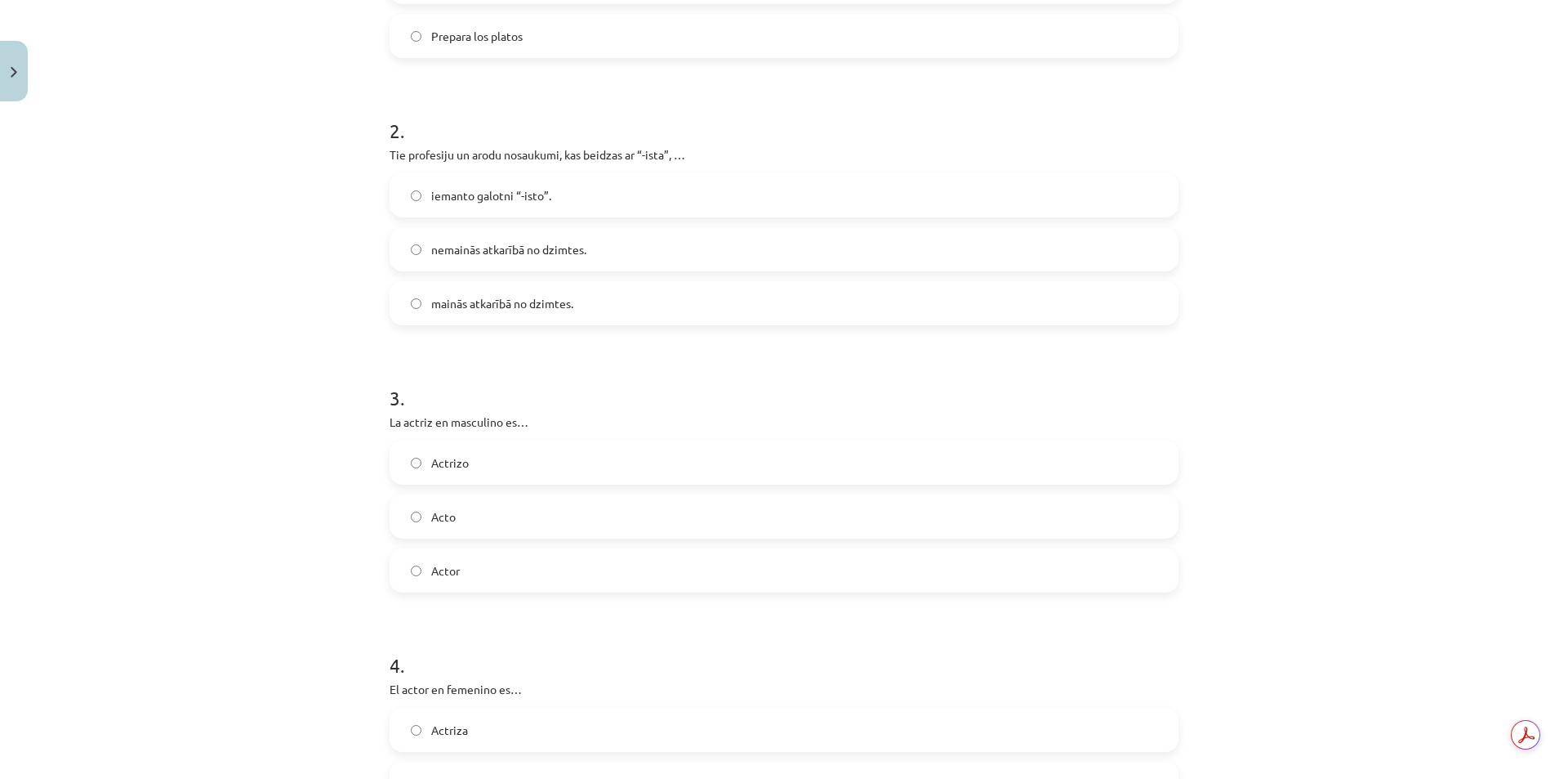
scroll to position [532, 0]
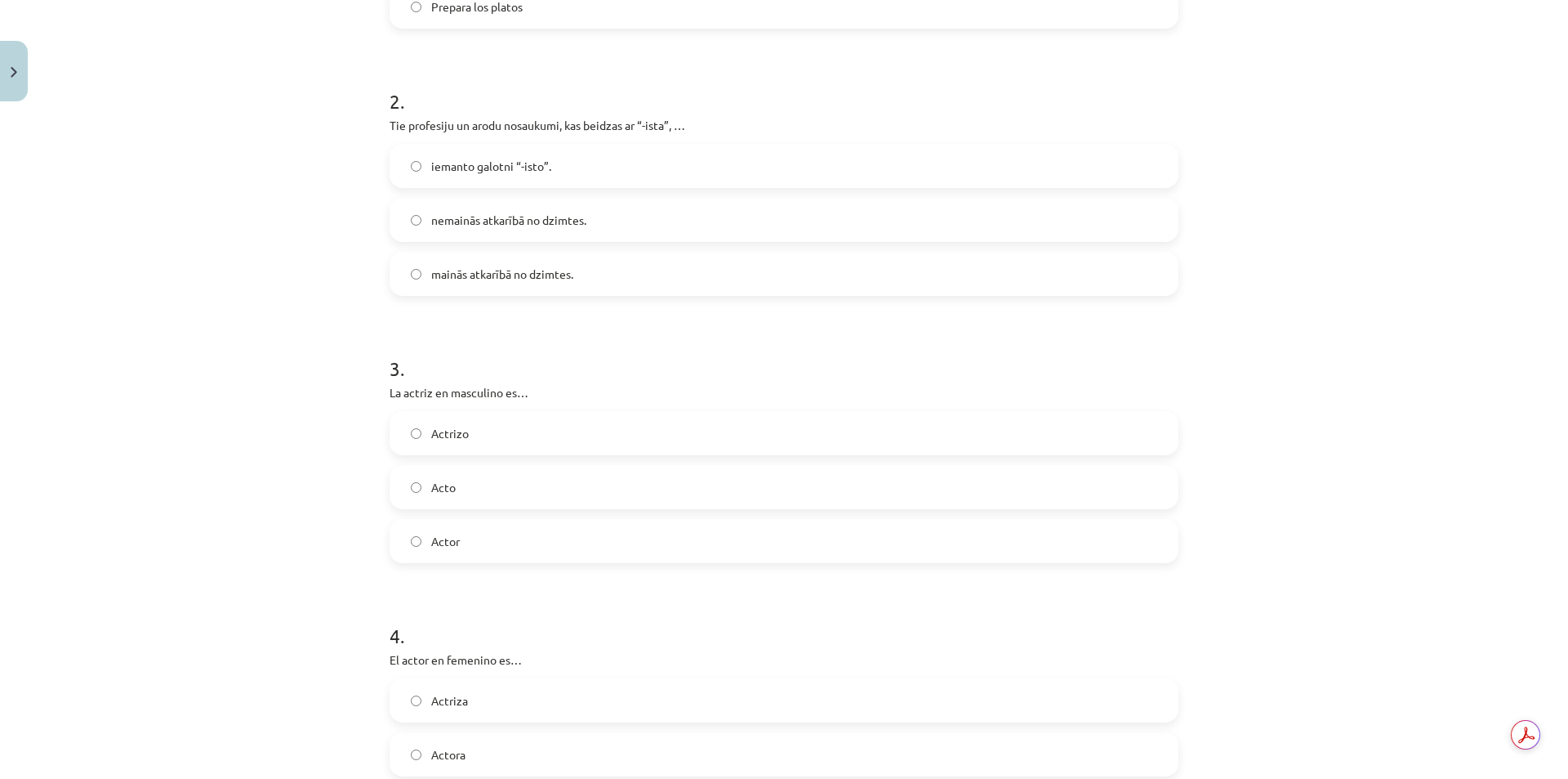
click at [407, 264] on label "mainās atkarībā no dzimtes." at bounding box center [784, 273] width 786 height 41
click at [424, 219] on label "nemainās atkarībā no dzimtes." at bounding box center [784, 219] width 786 height 41
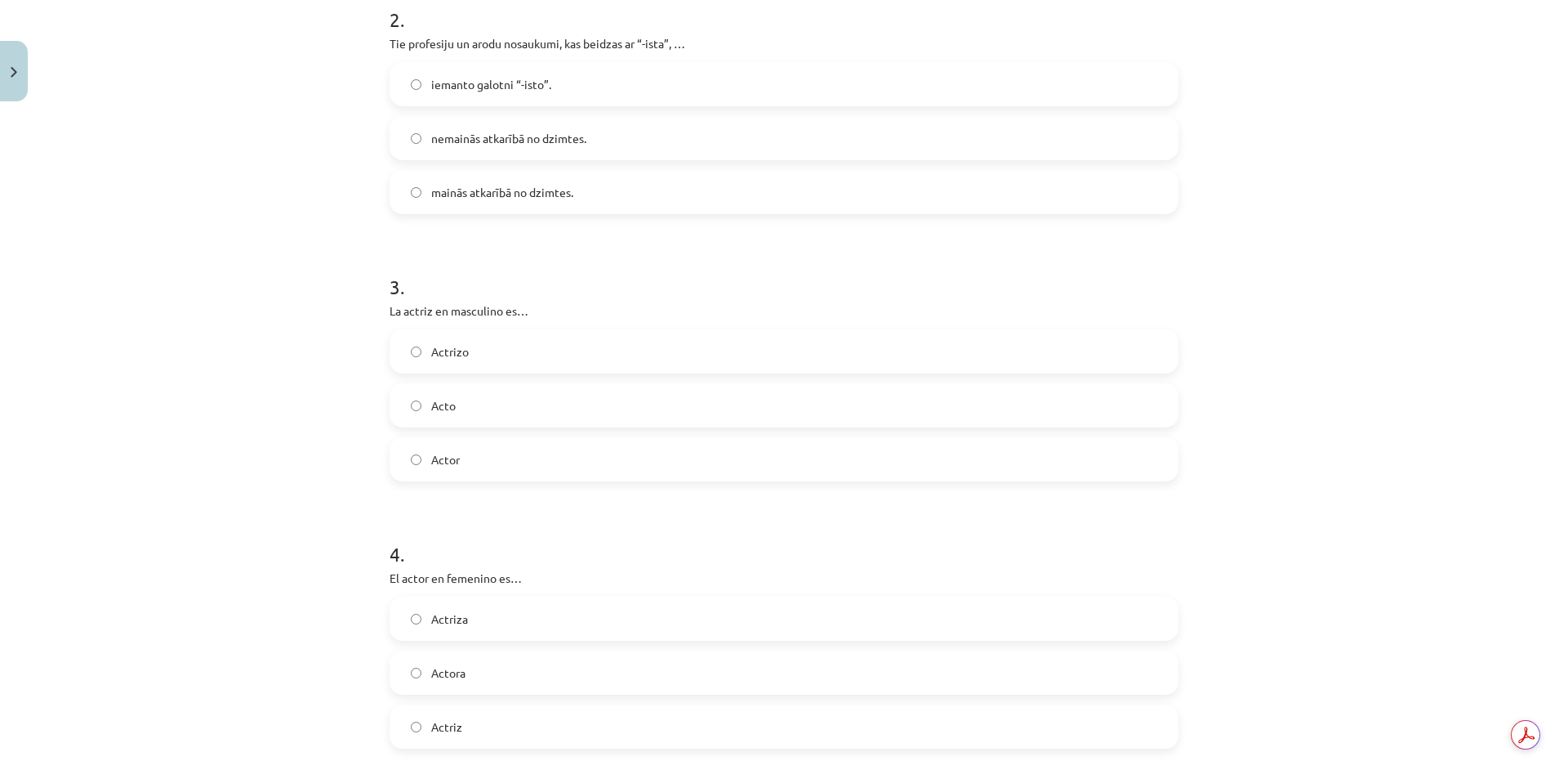
scroll to position [776, 0]
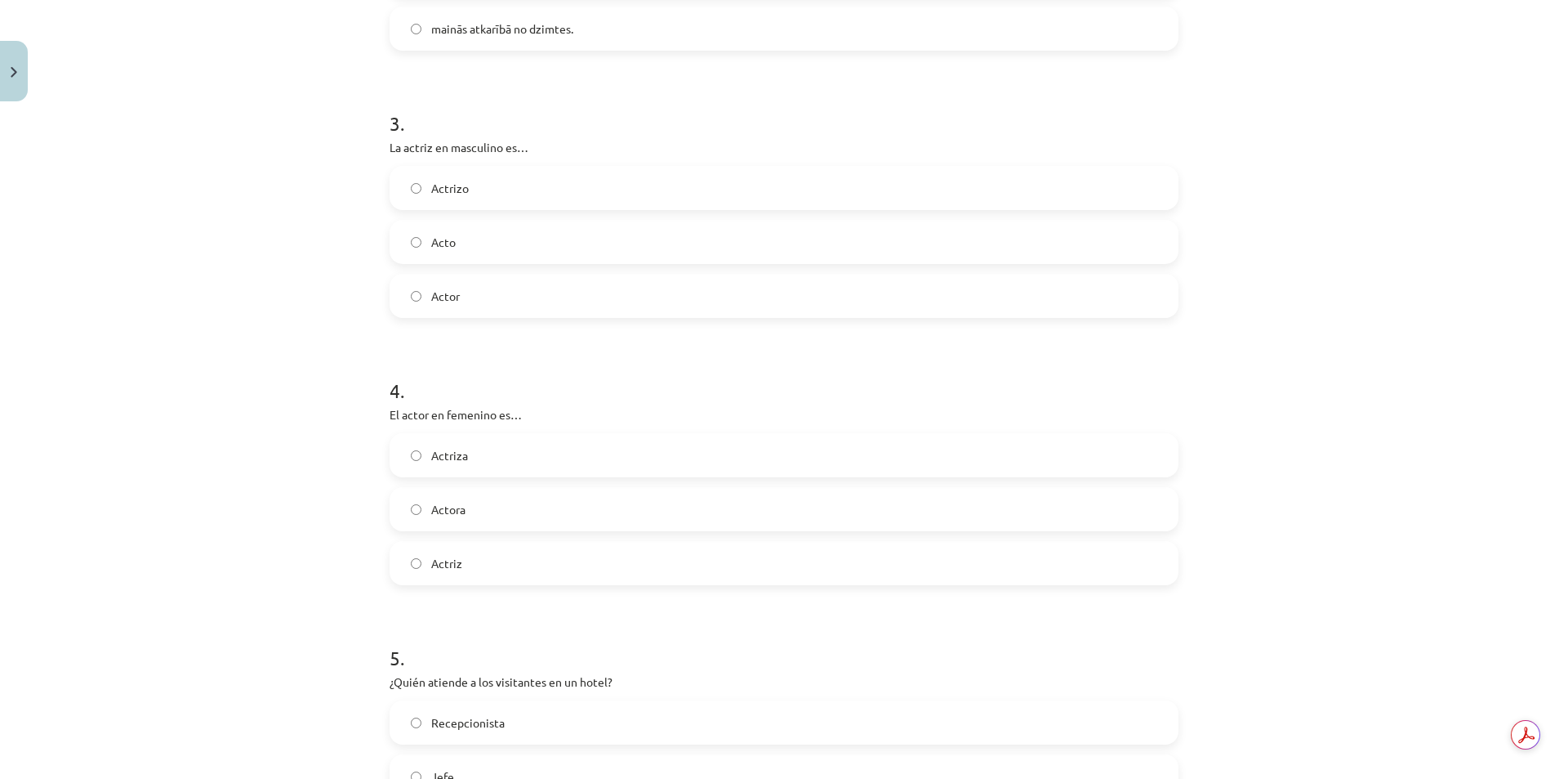
click at [439, 284] on label "Actor" at bounding box center [784, 295] width 786 height 41
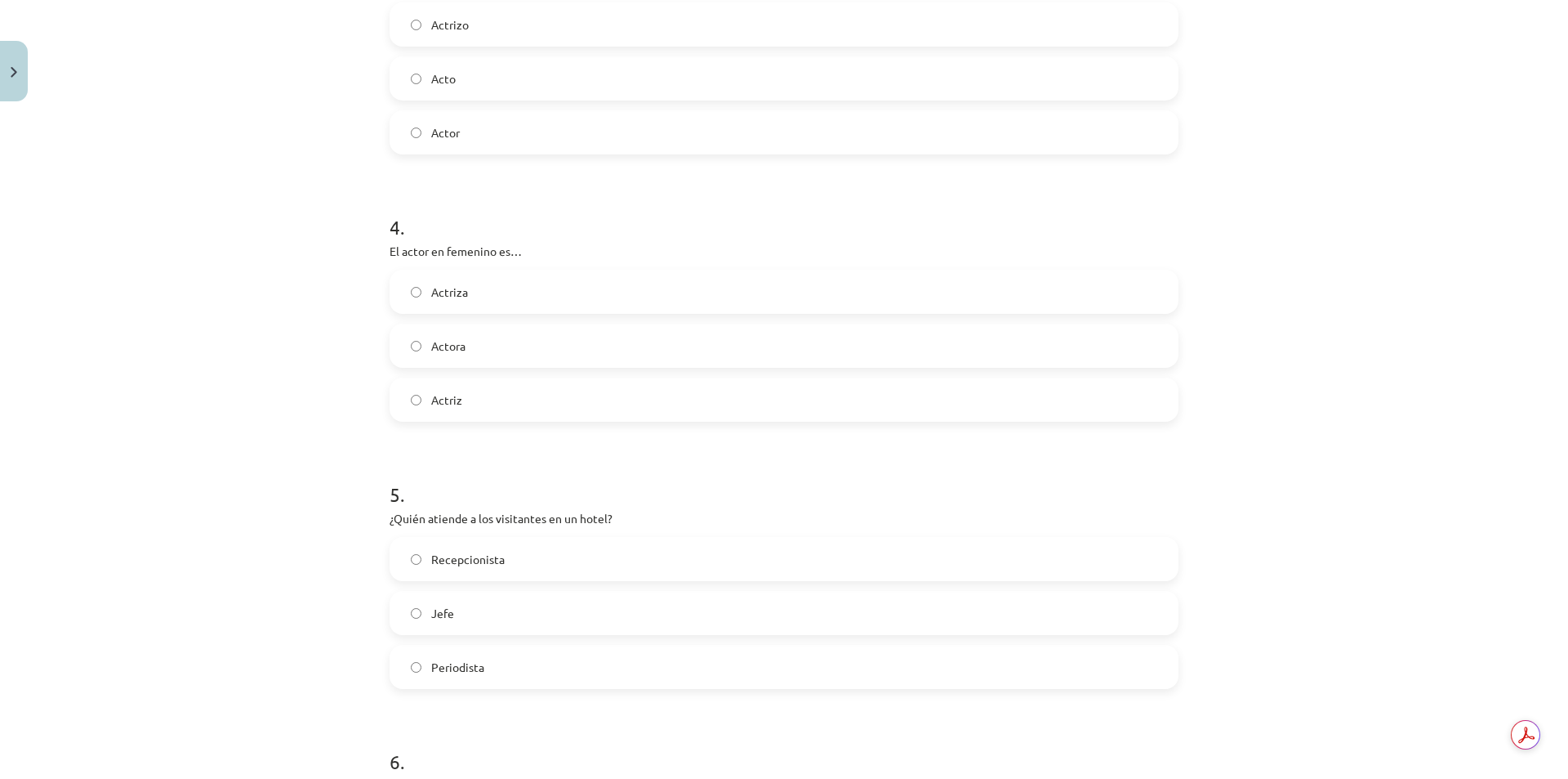
scroll to position [1021, 0]
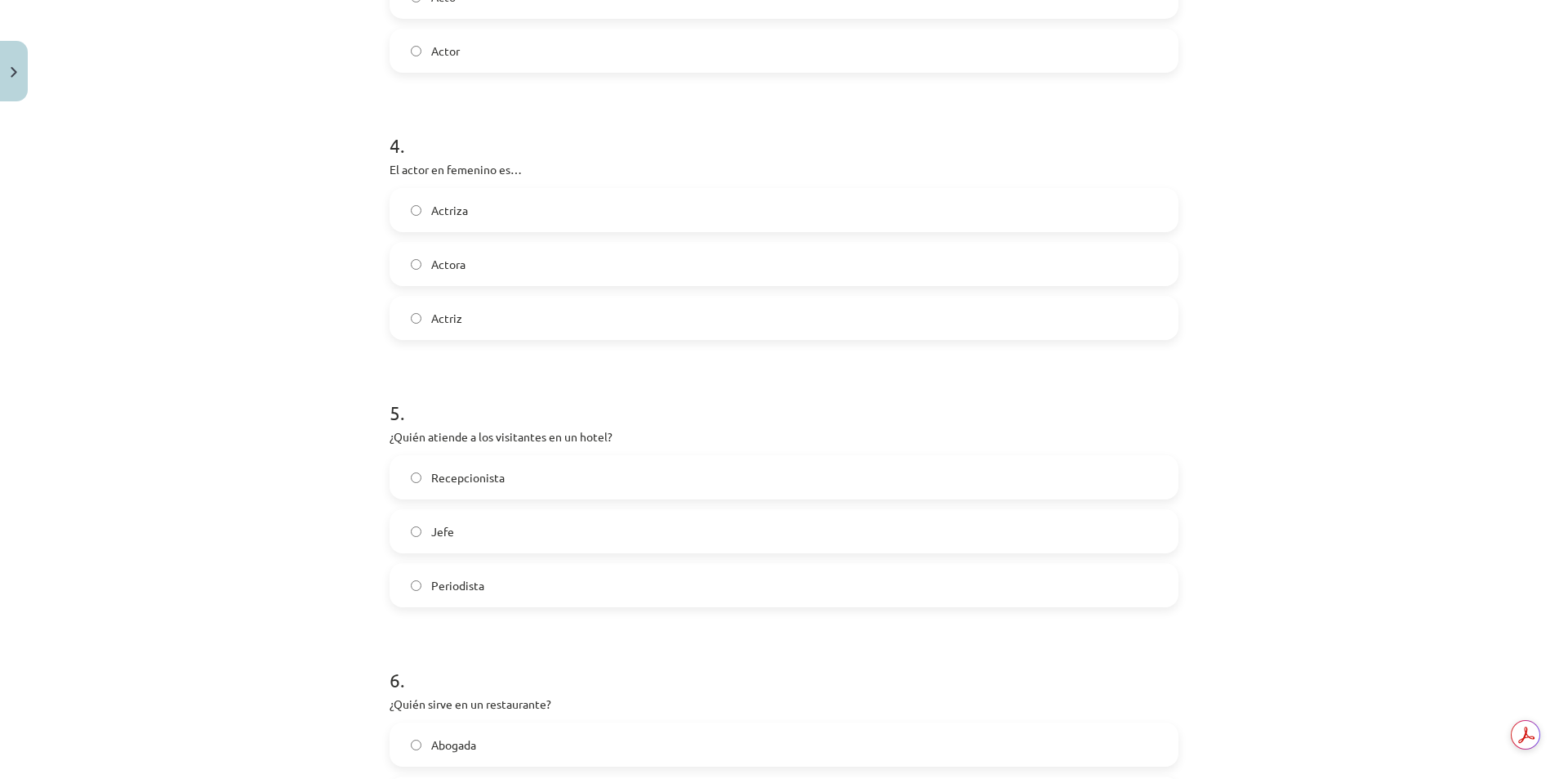
click at [431, 318] on span "Actriz" at bounding box center [446, 318] width 31 height 17
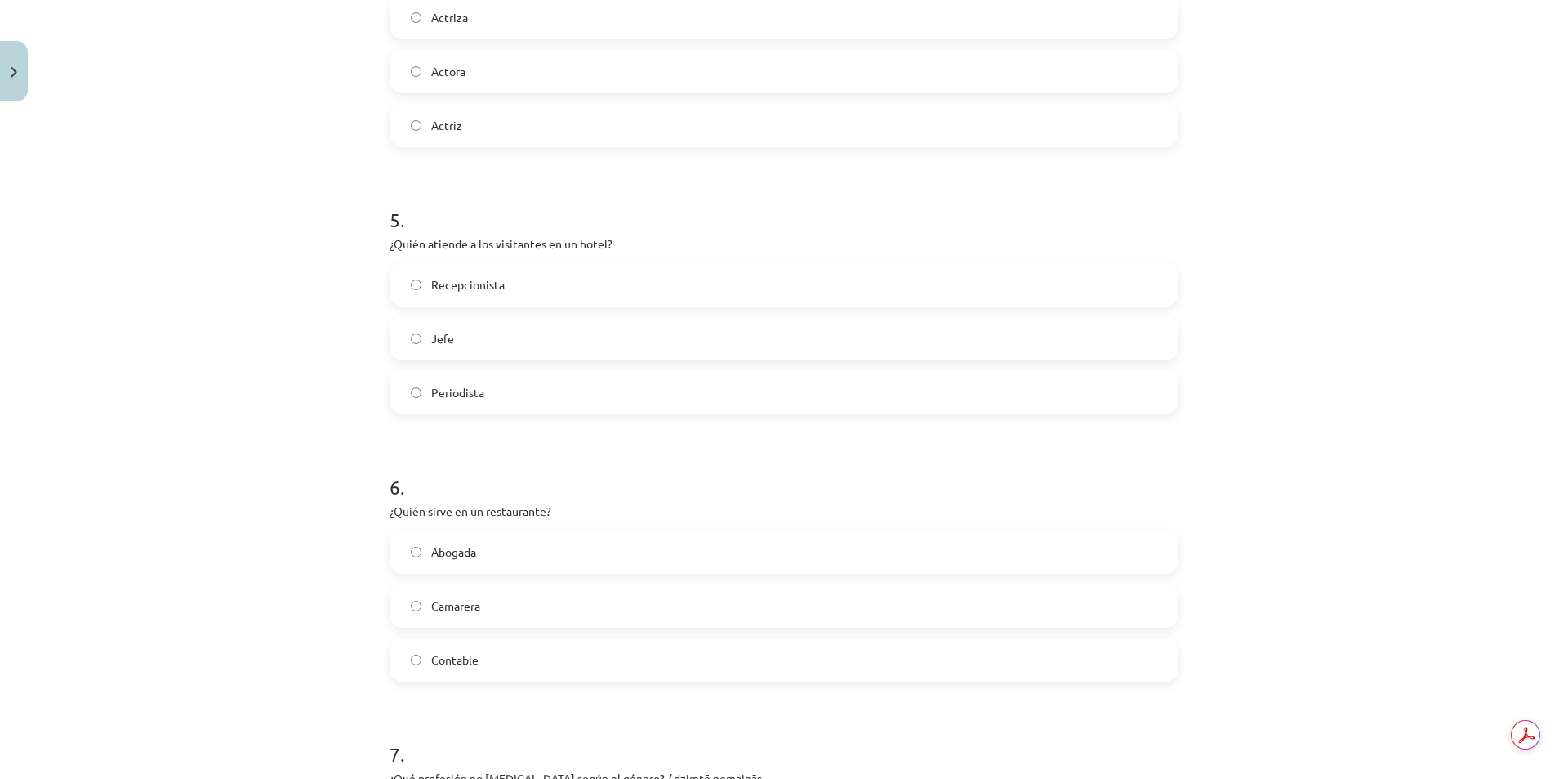
scroll to position [1267, 0]
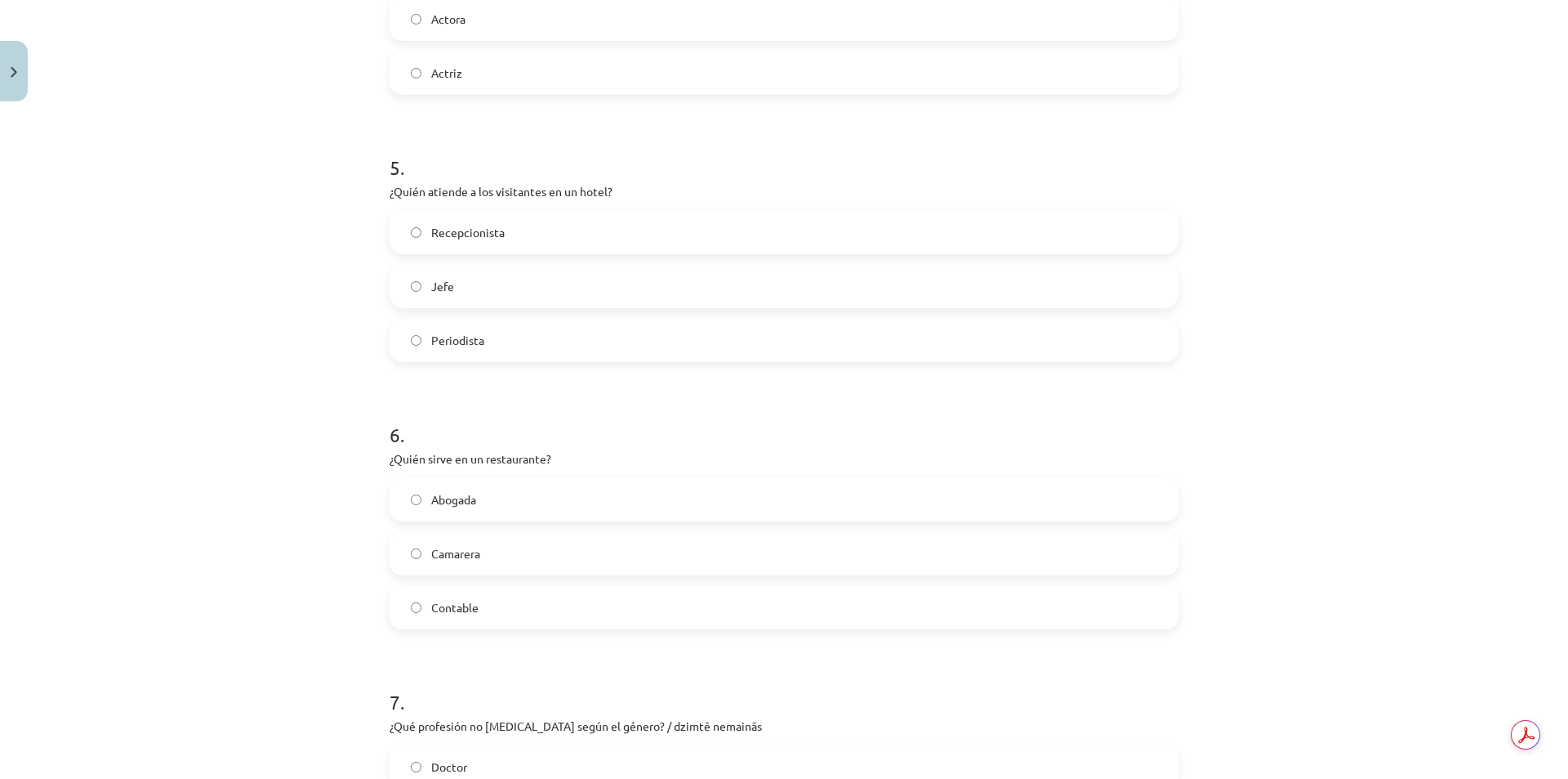
click at [423, 234] on label "Recepcionista" at bounding box center [784, 232] width 786 height 41
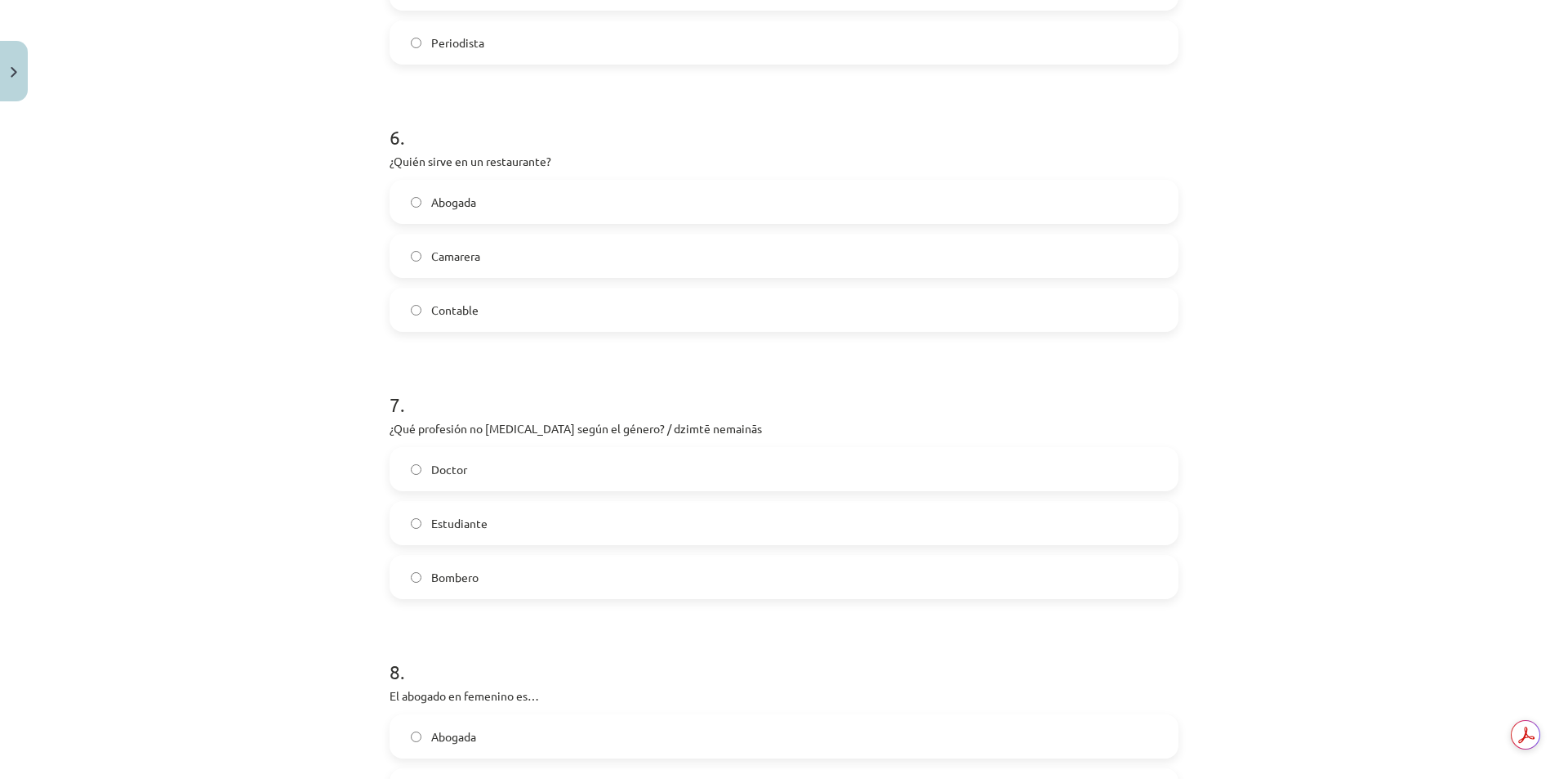
scroll to position [1594, 0]
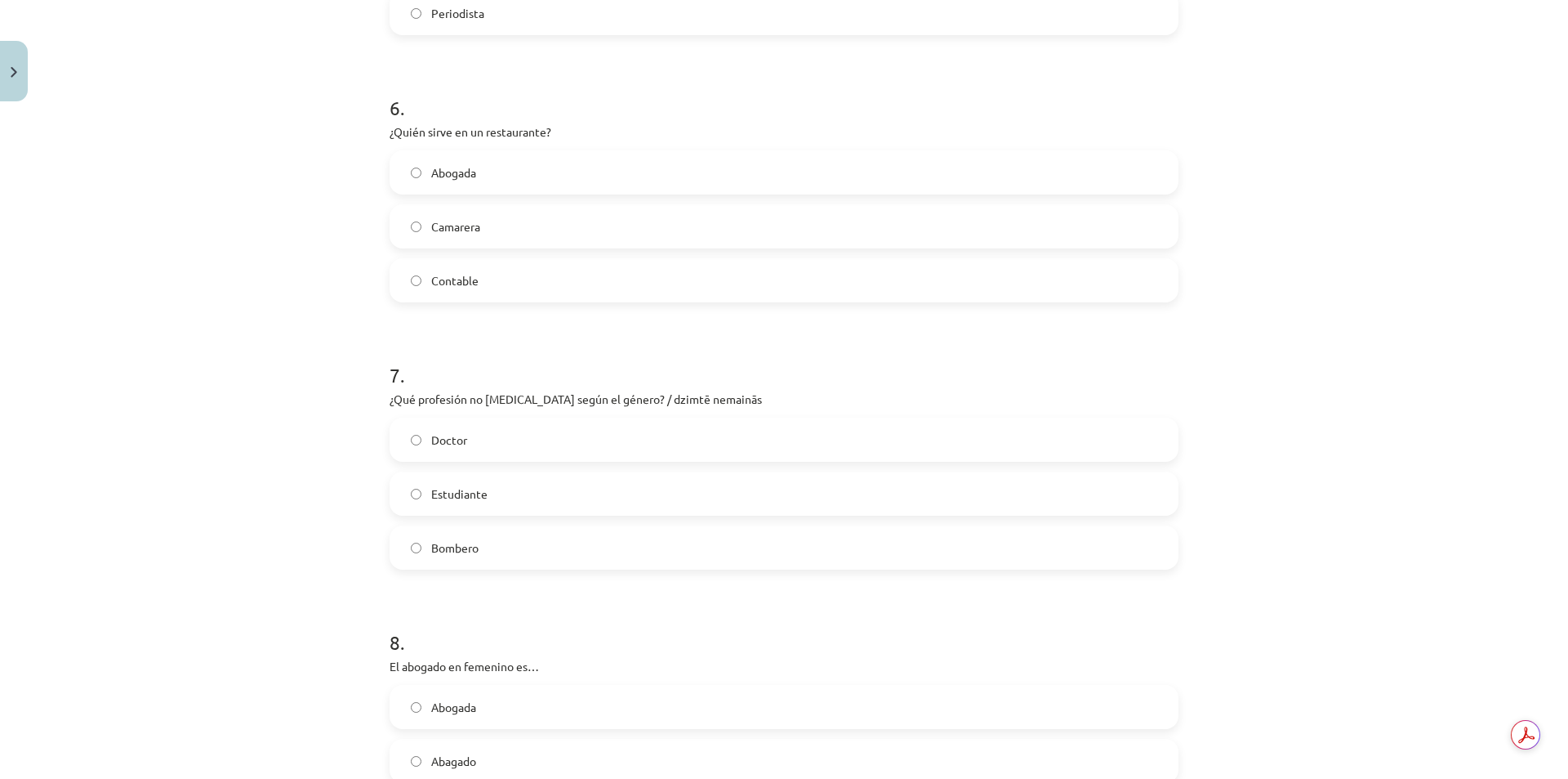
click at [438, 226] on span "Camarera" at bounding box center [455, 226] width 49 height 17
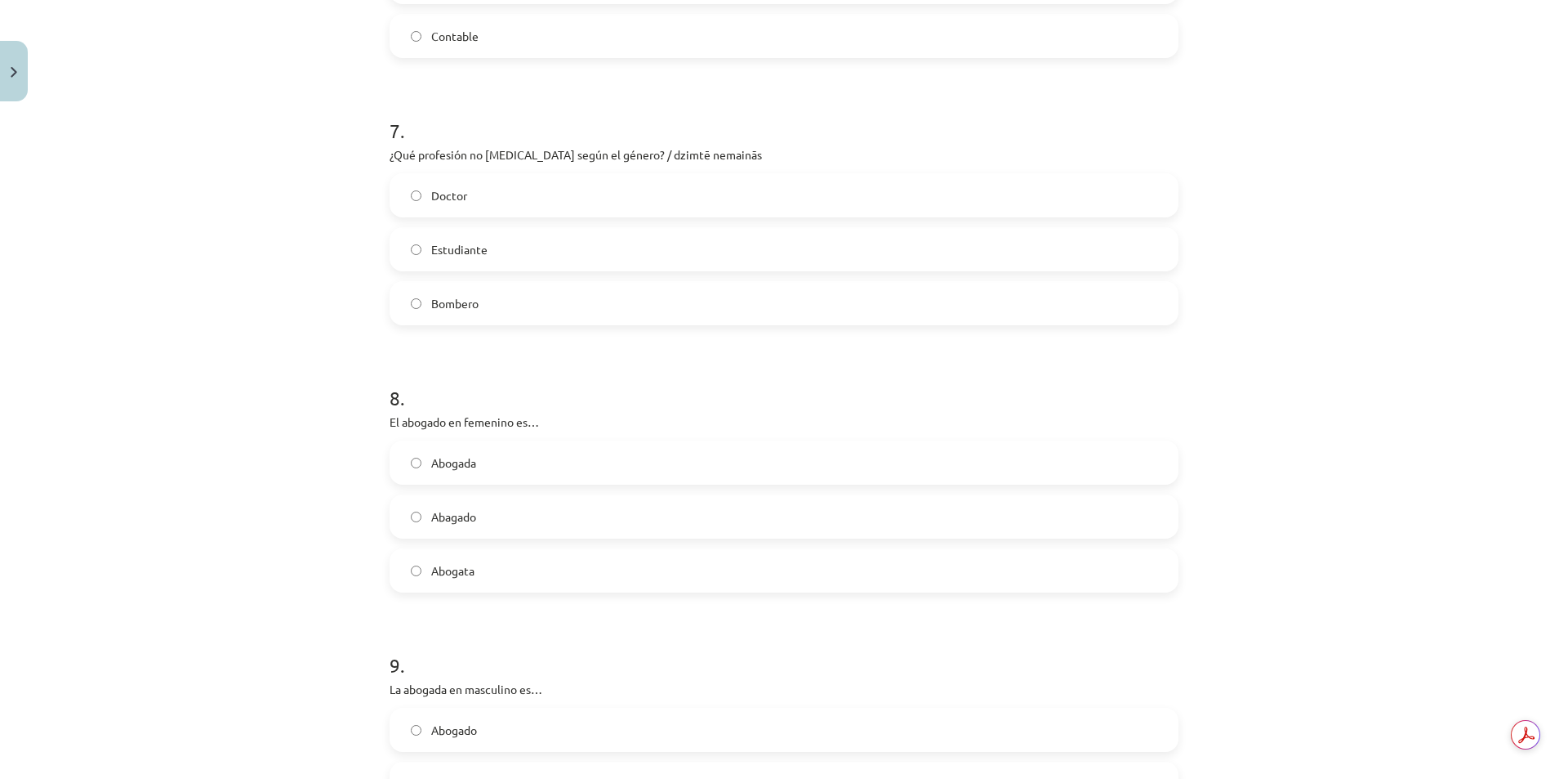
scroll to position [1838, 0]
click at [440, 294] on span "Bombero" at bounding box center [455, 302] width 47 height 17
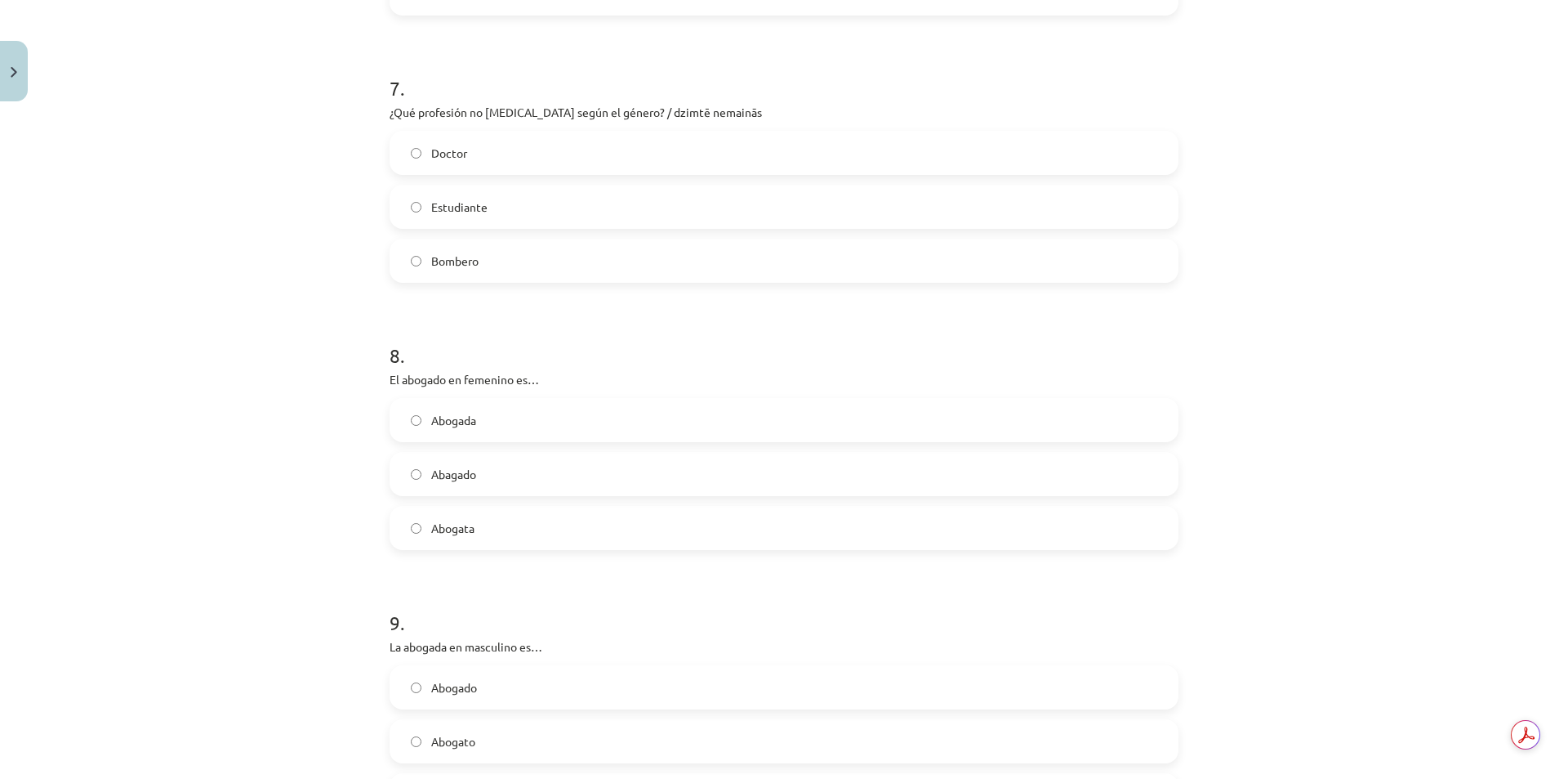
scroll to position [1920, 0]
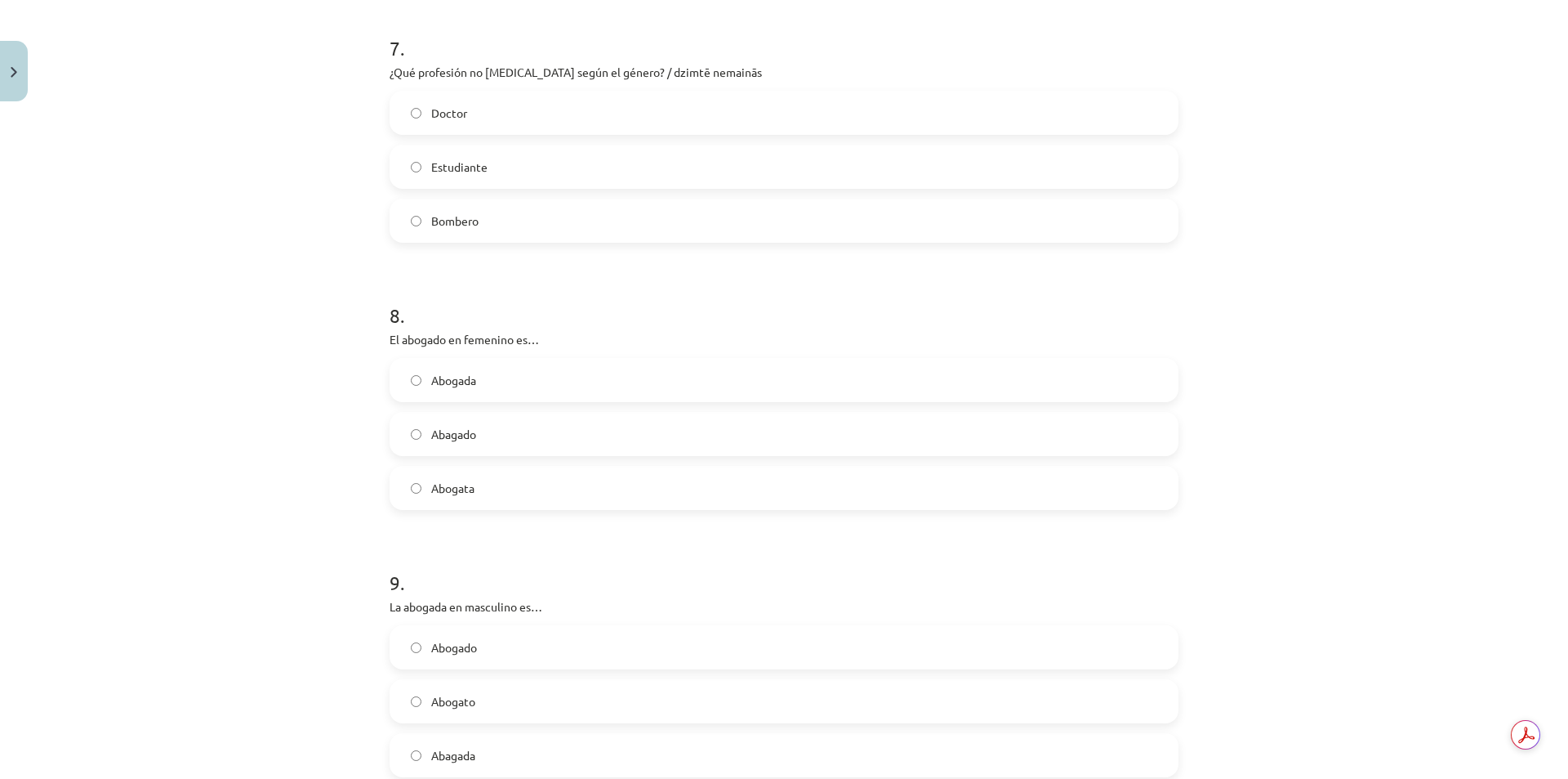
click at [415, 166] on label "Estudiante" at bounding box center [784, 166] width 786 height 41
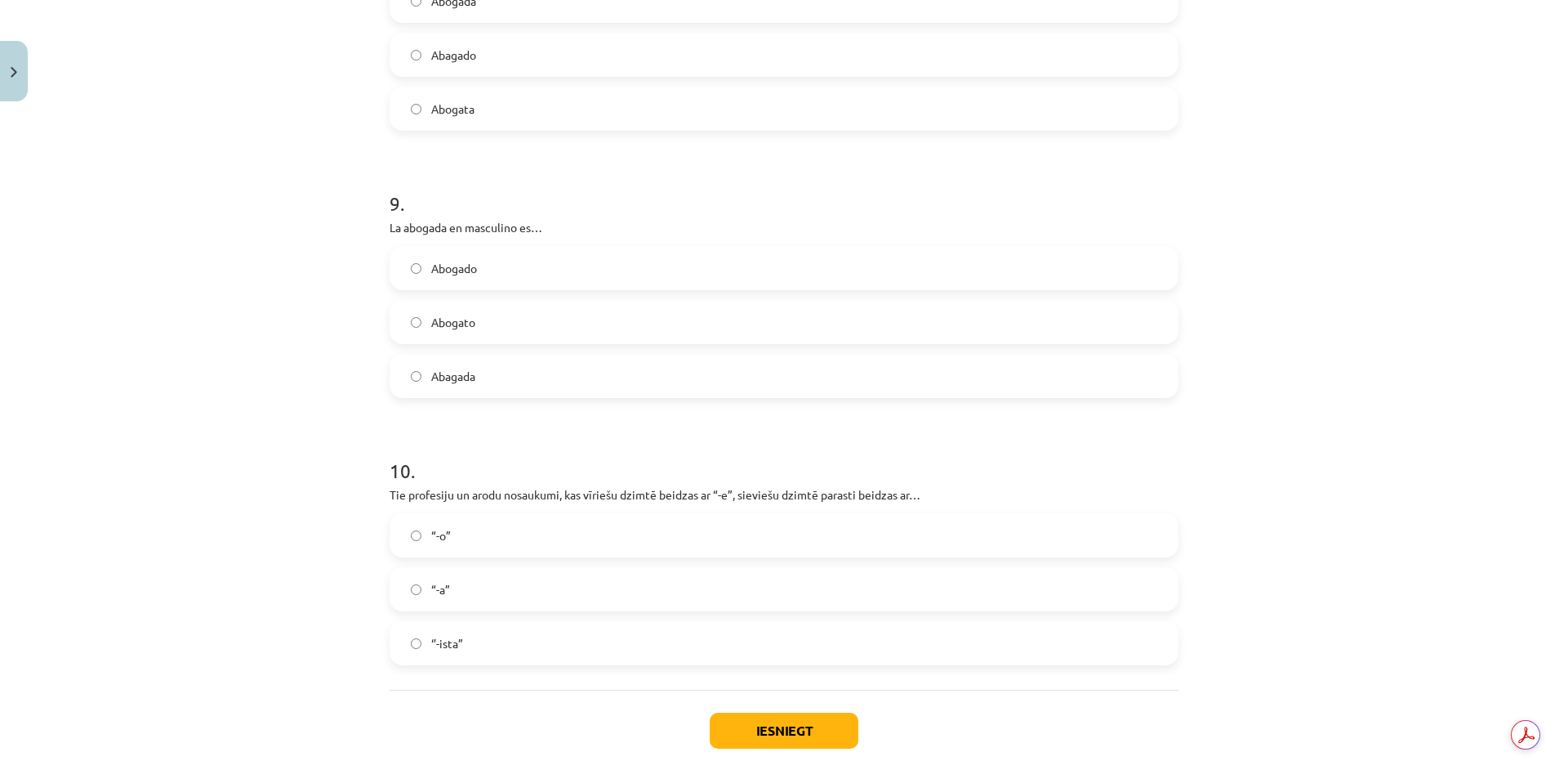
scroll to position [2329, 0]
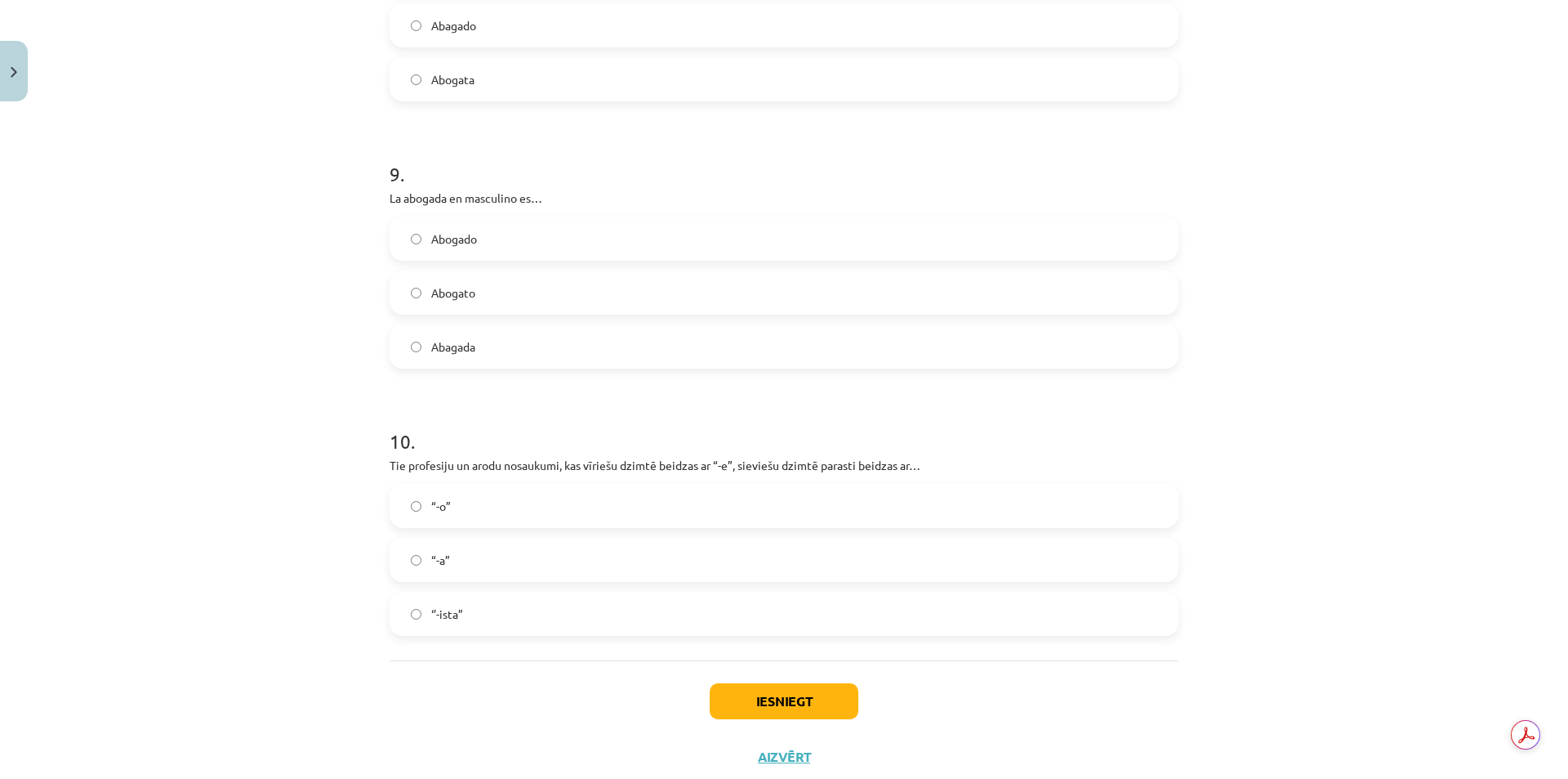
click at [431, 230] on span "Abogado" at bounding box center [454, 238] width 46 height 17
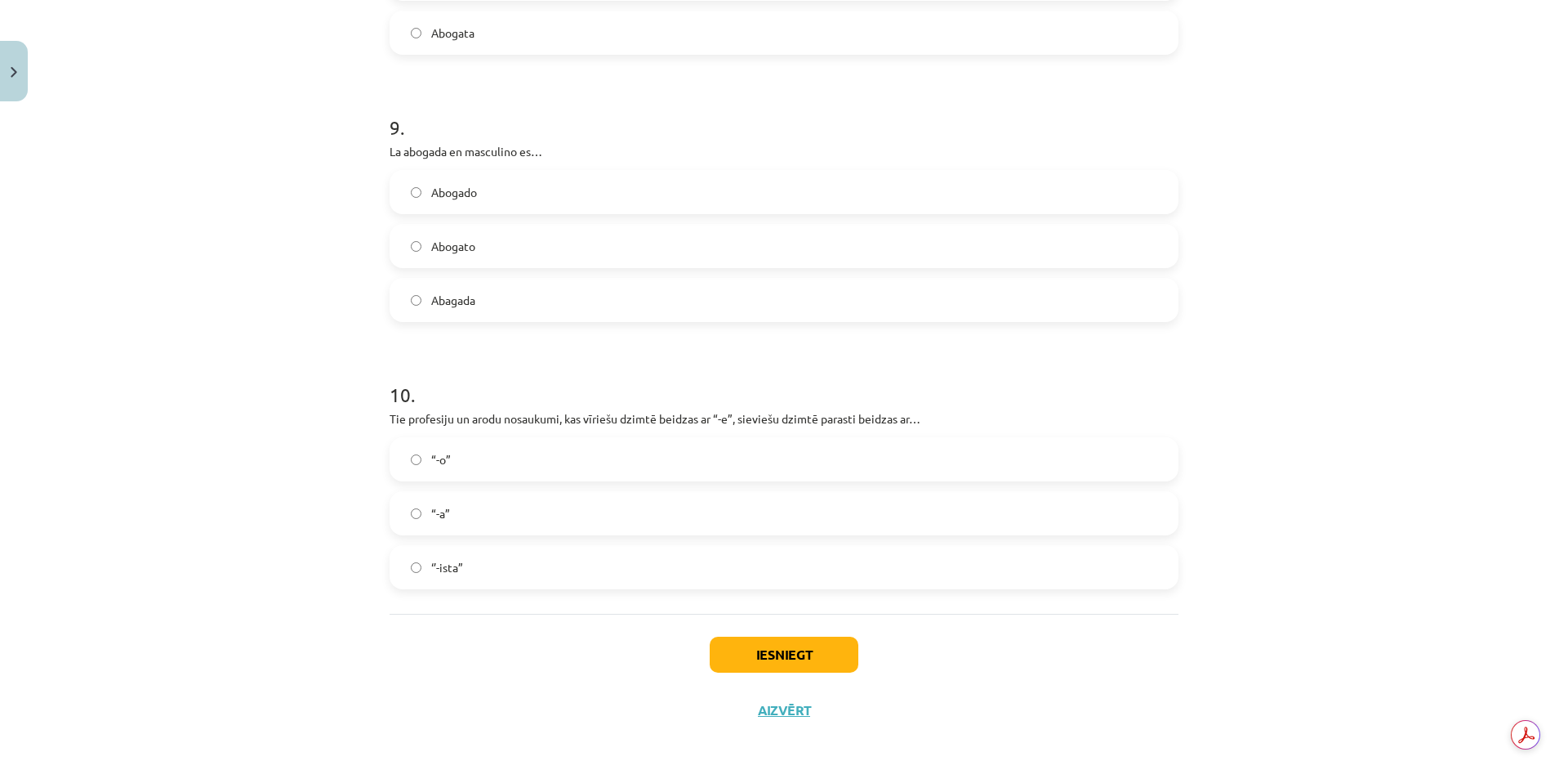
click at [418, 505] on label "“-a”" at bounding box center [784, 512] width 786 height 41
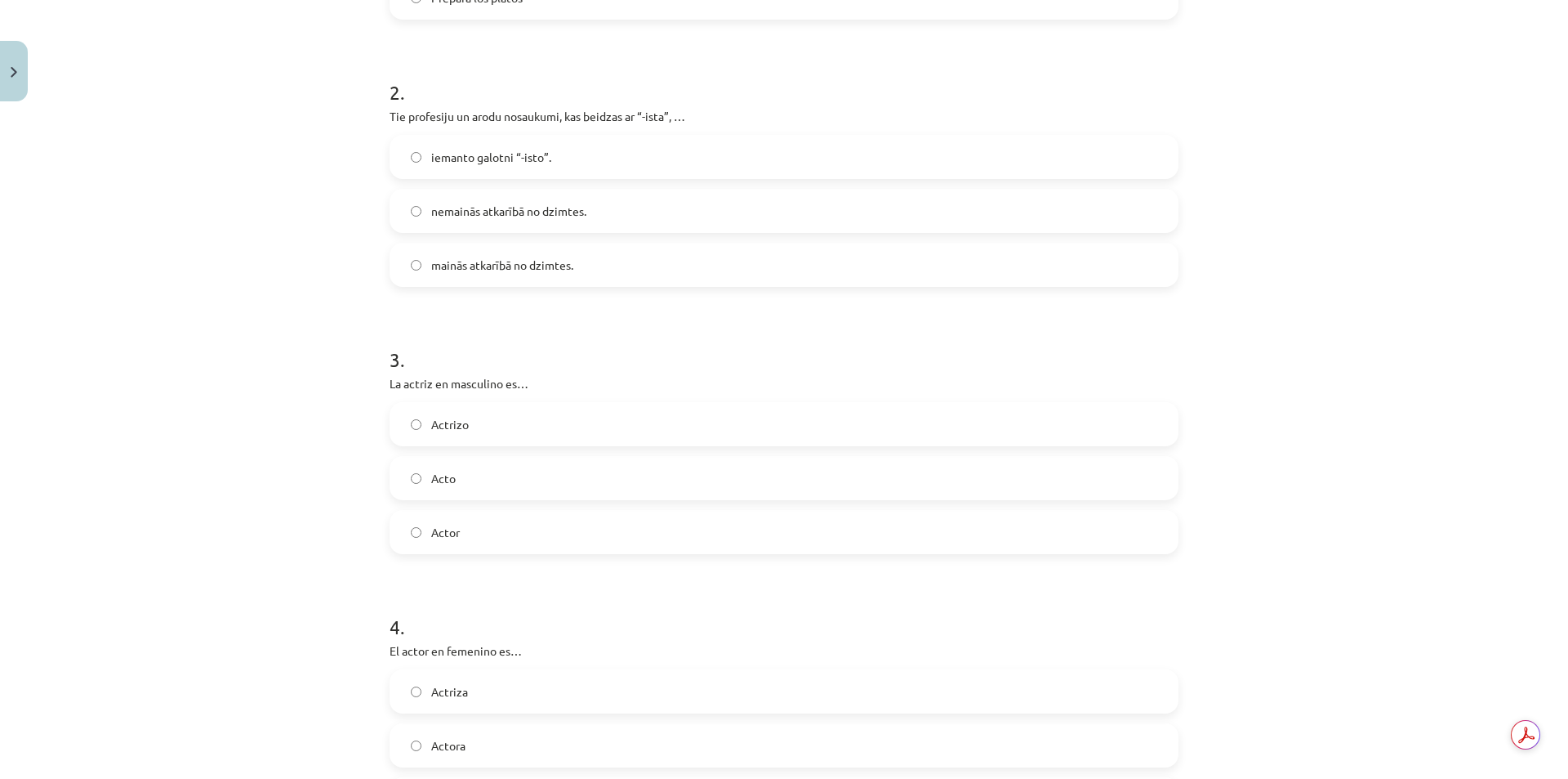
scroll to position [415, 0]
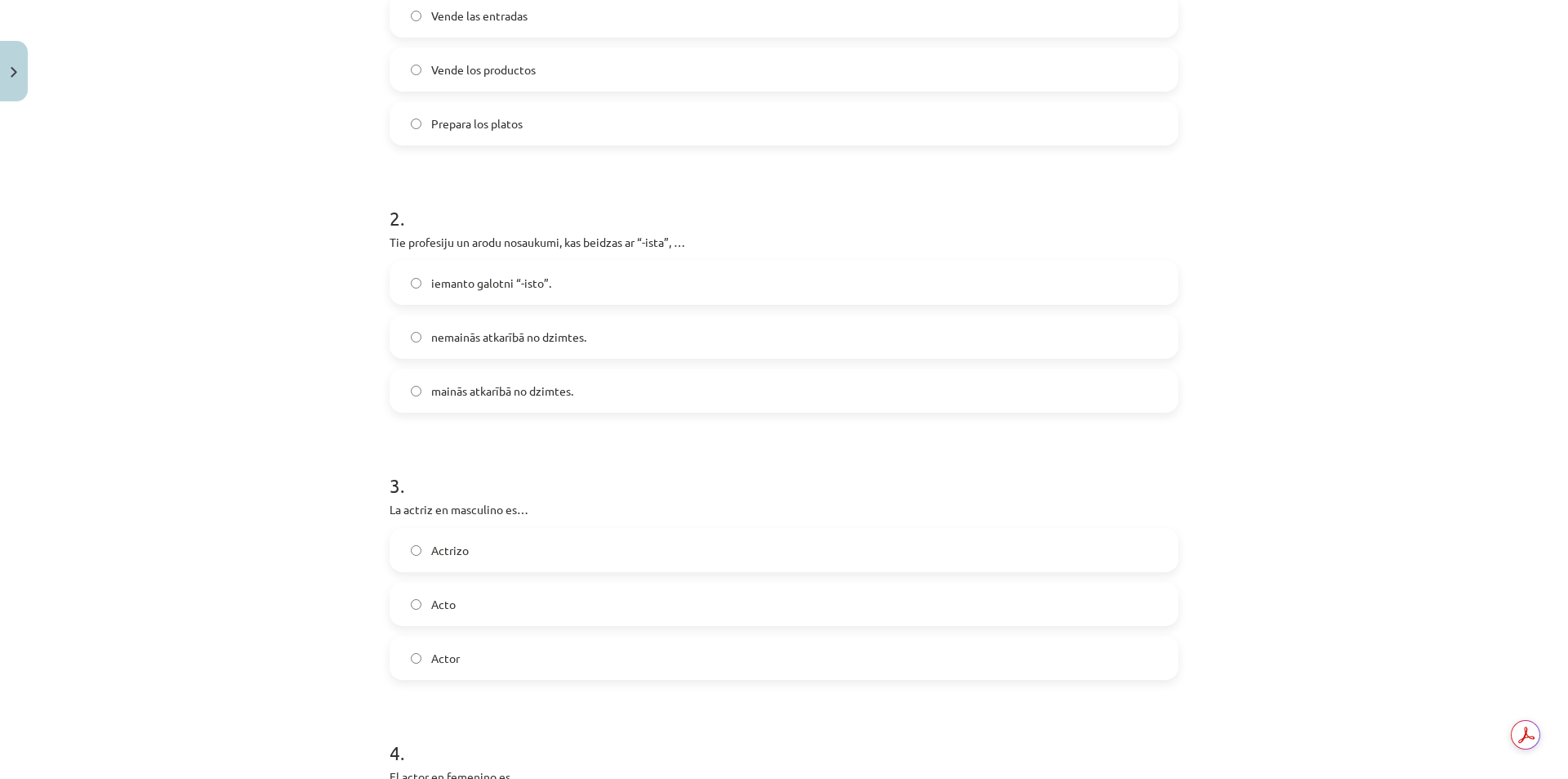
click at [498, 275] on span "iemanto galotni “-isto”." at bounding box center [491, 283] width 120 height 17
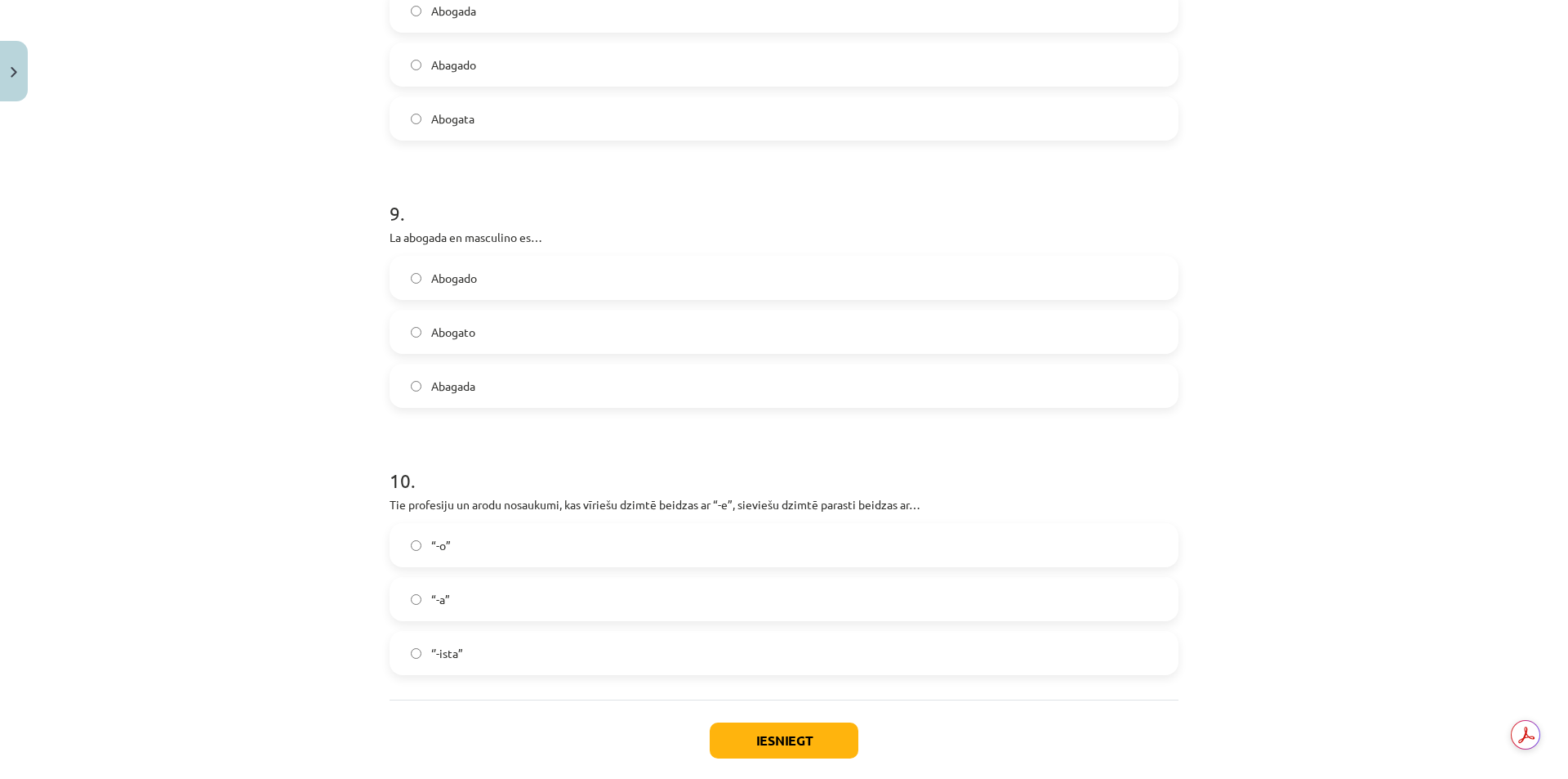
scroll to position [2375, 0]
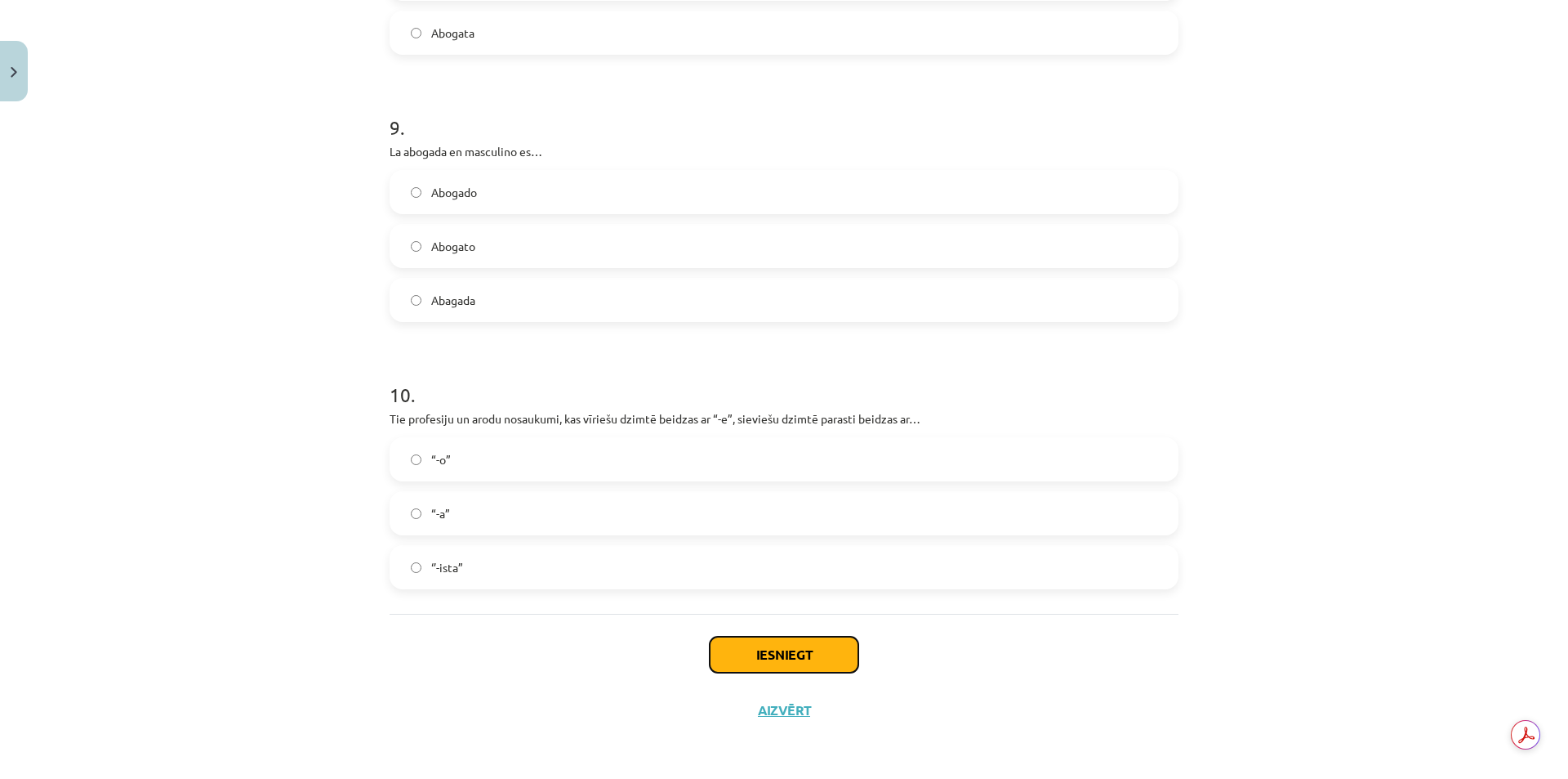
click at [737, 657] on button "Iesniegt" at bounding box center [783, 654] width 149 height 36
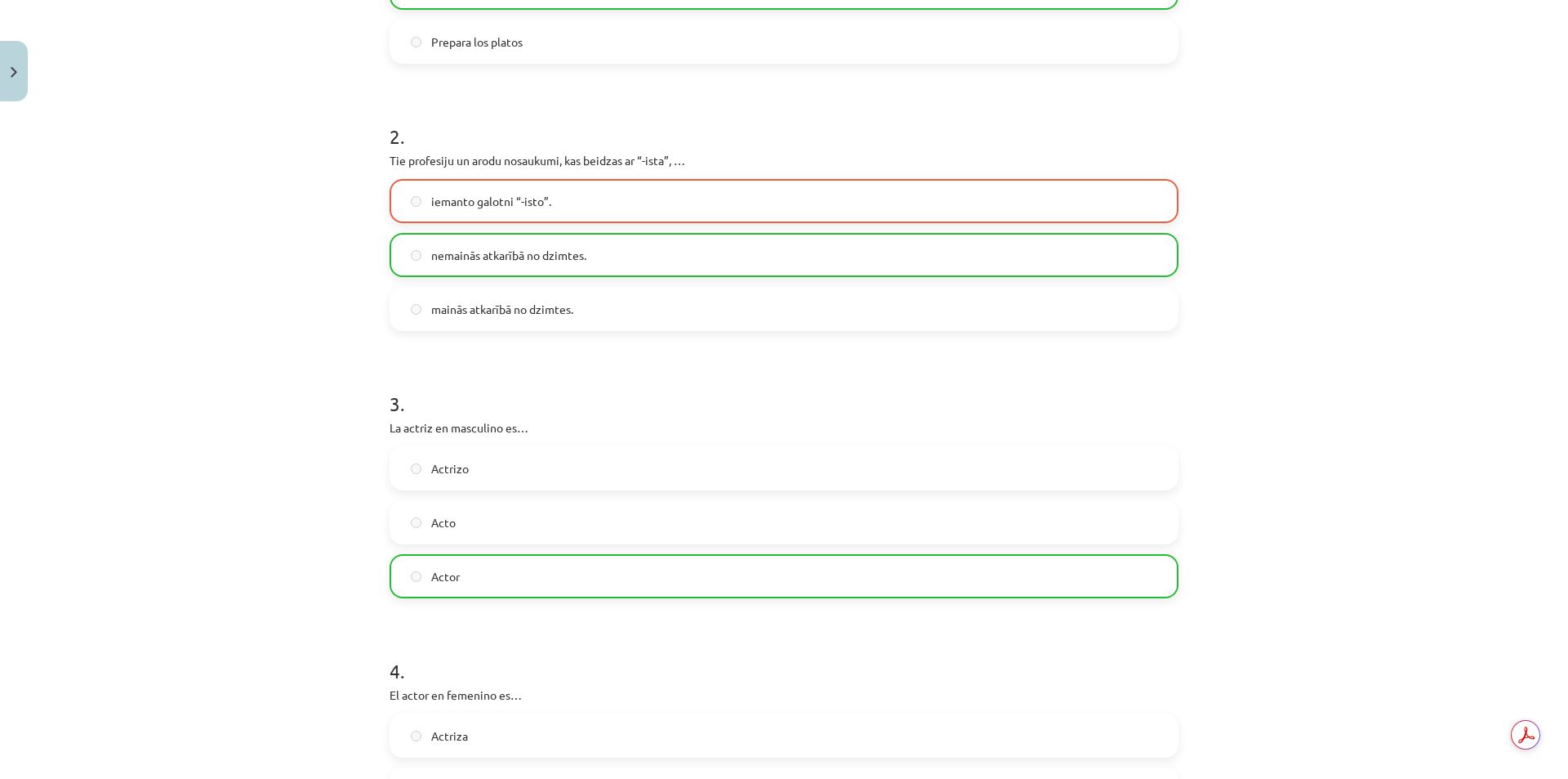
scroll to position [415, 0]
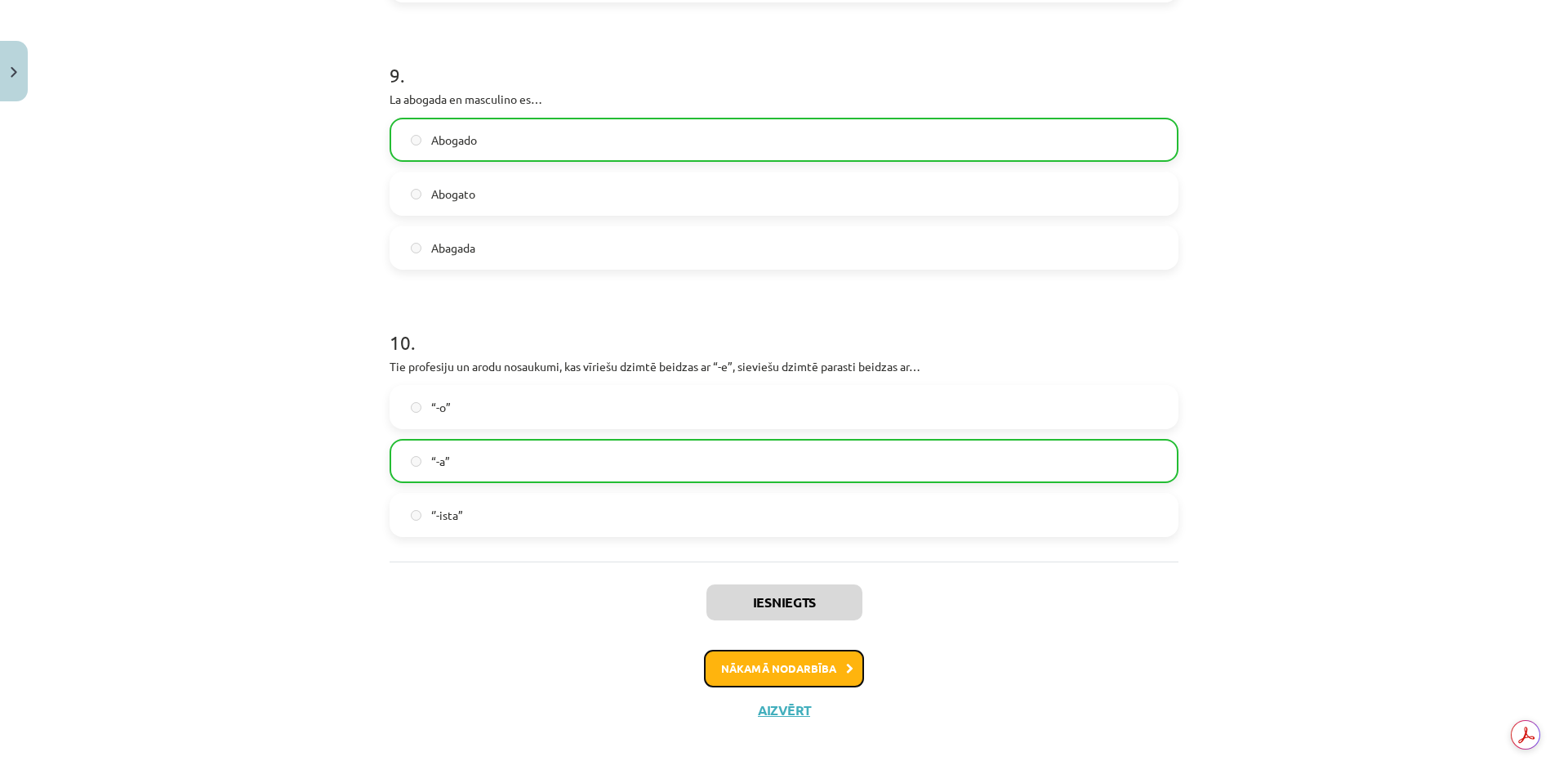
click at [757, 663] on button "Nākamā nodarbība" at bounding box center [783, 668] width 160 height 37
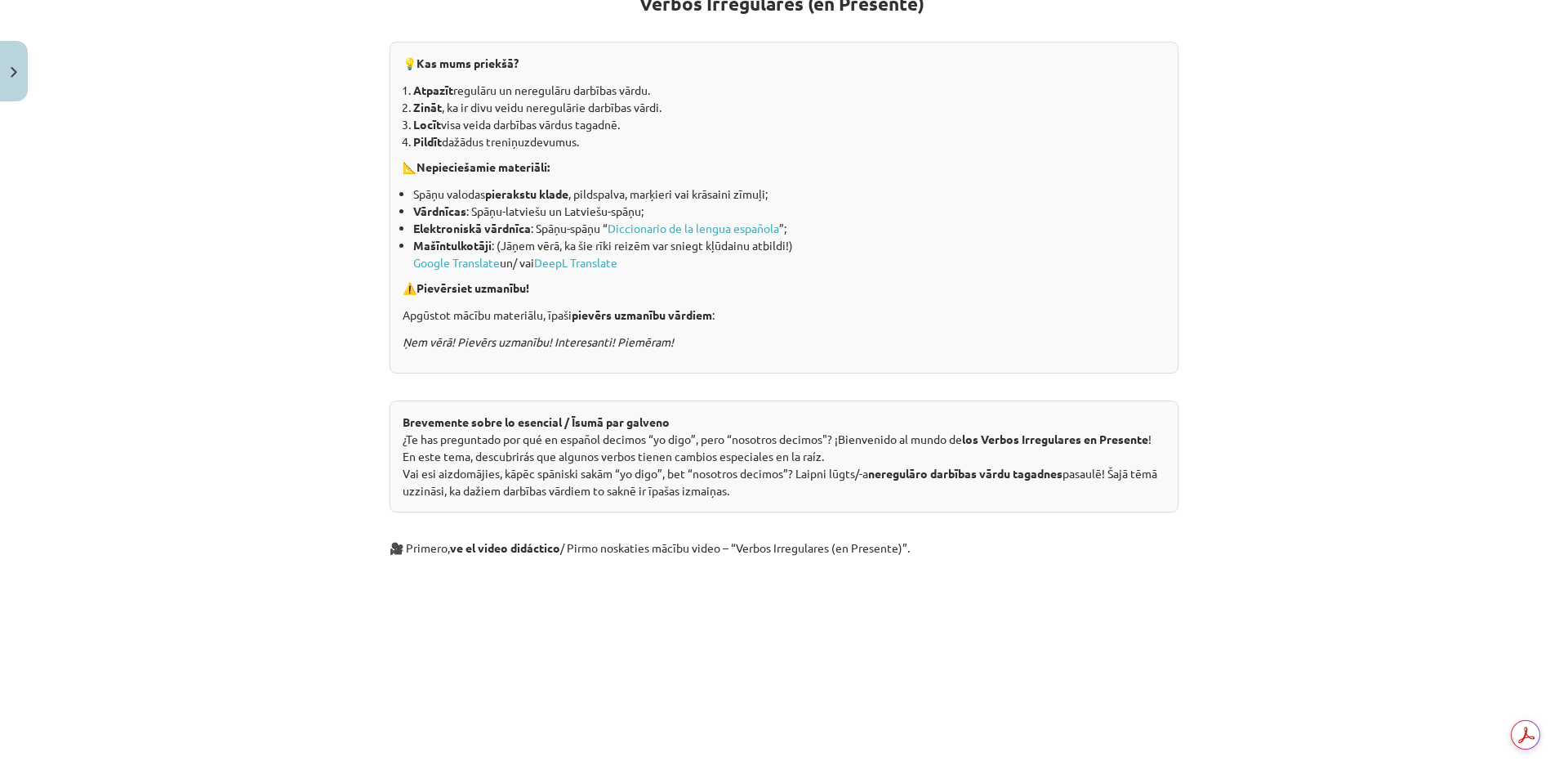
scroll to position [368, 0]
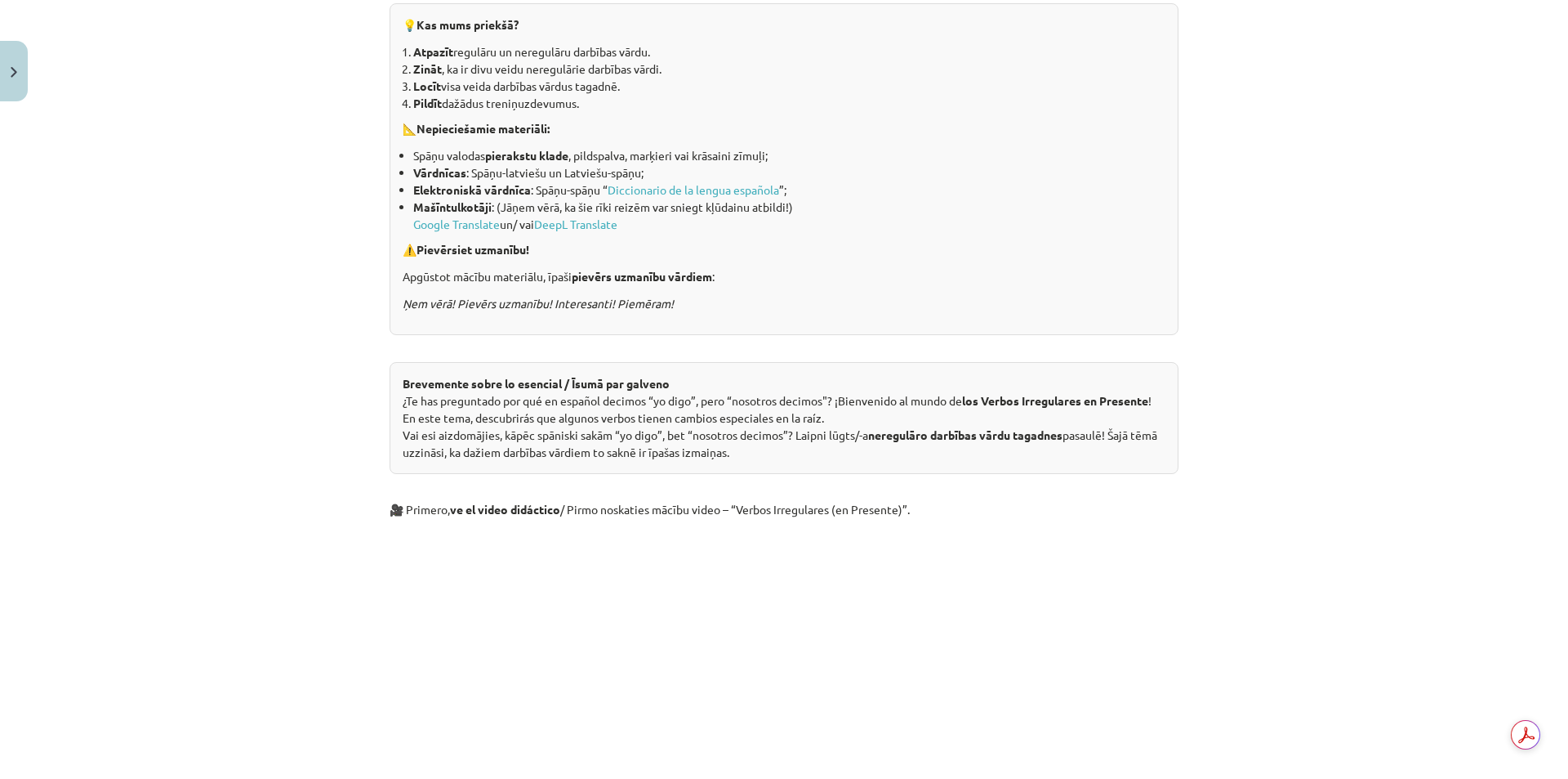
click at [1443, 636] on div "Mācību tēma: Spāņu valodas b1 - 11. klases 1.ieskaites mācību materiāls #3 📝 Te…" at bounding box center [784, 389] width 1568 height 779
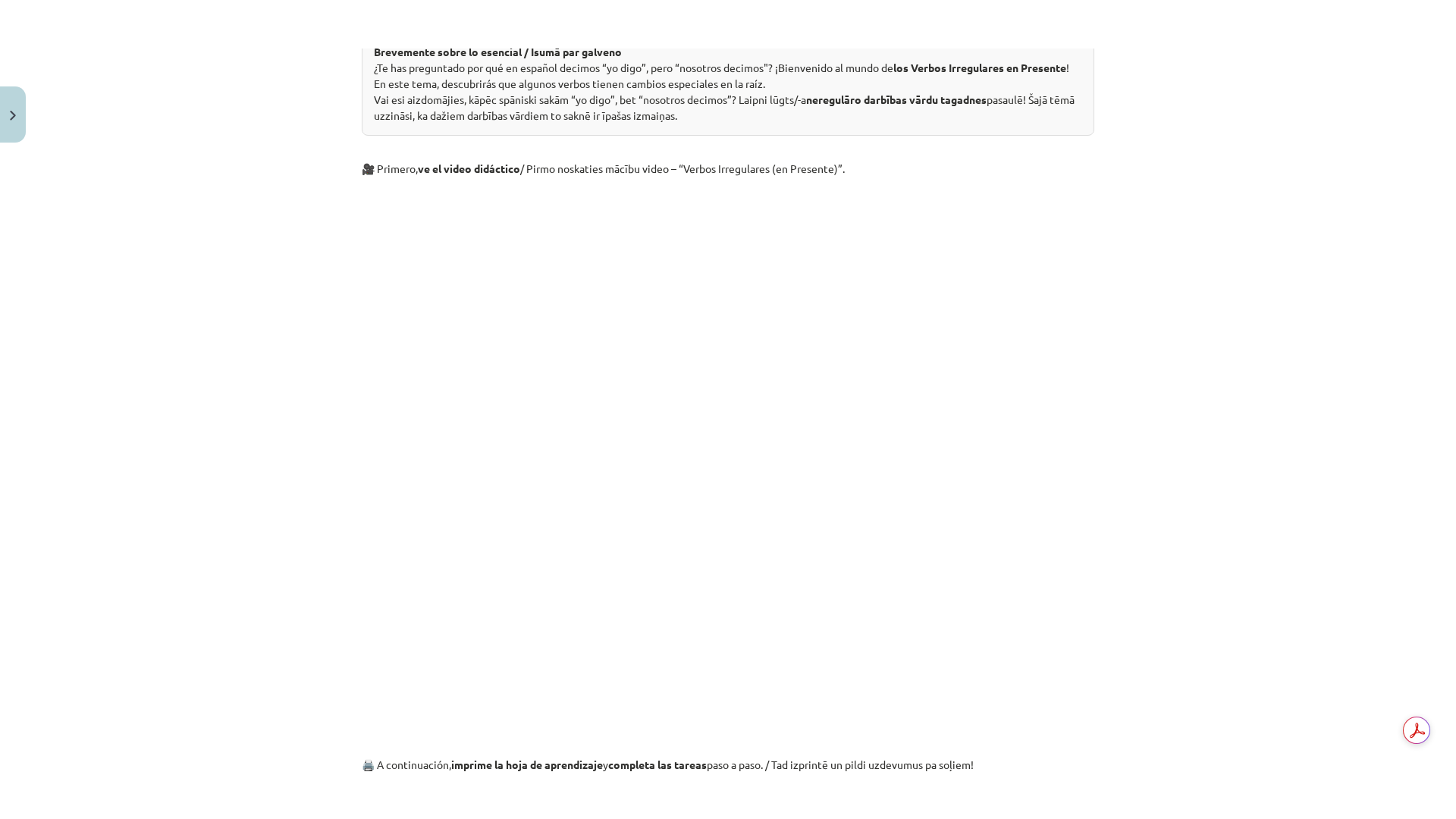
scroll to position [721, 0]
